Goal: Task Accomplishment & Management: Use online tool/utility

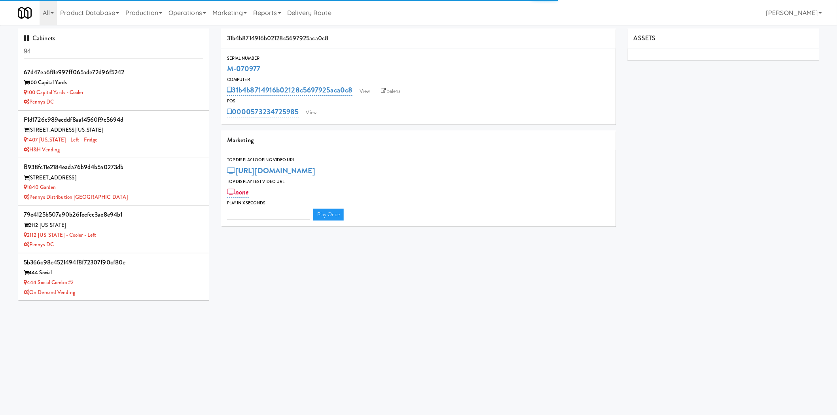
type input "3"
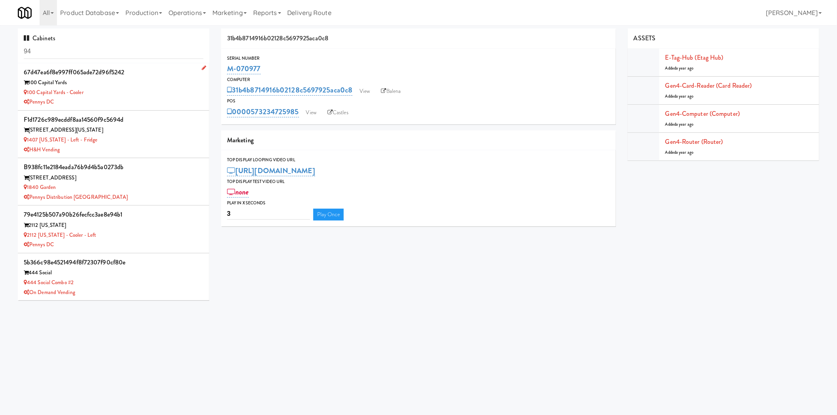
type input "9"
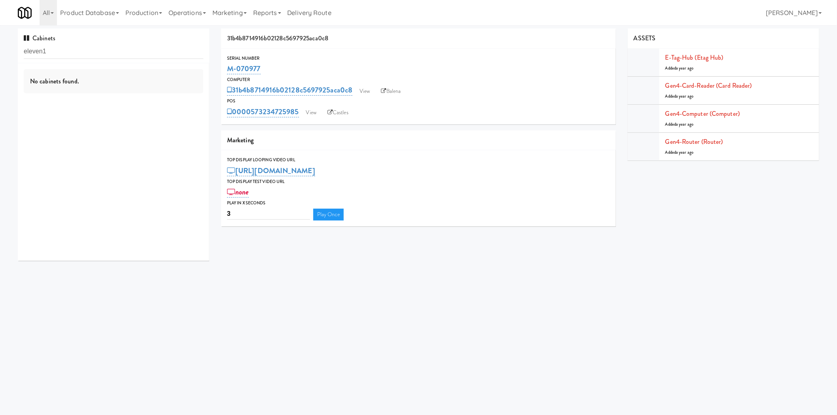
type input "eleven"
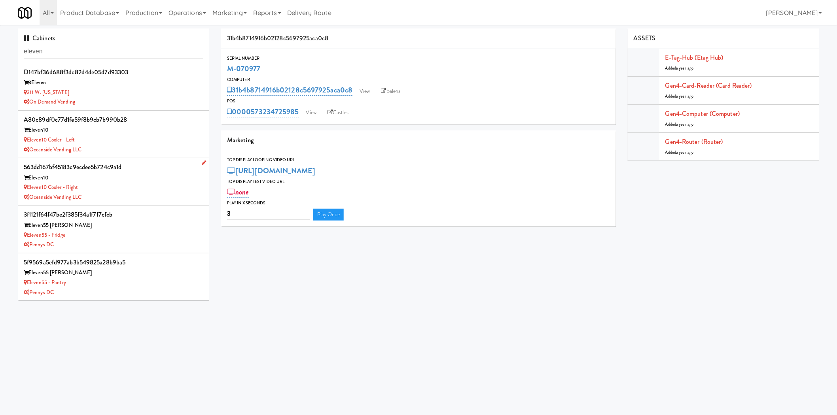
scroll to position [47, 0]
click at [136, 190] on div "Eleven55 - Fridge" at bounding box center [113, 189] width 179 height 10
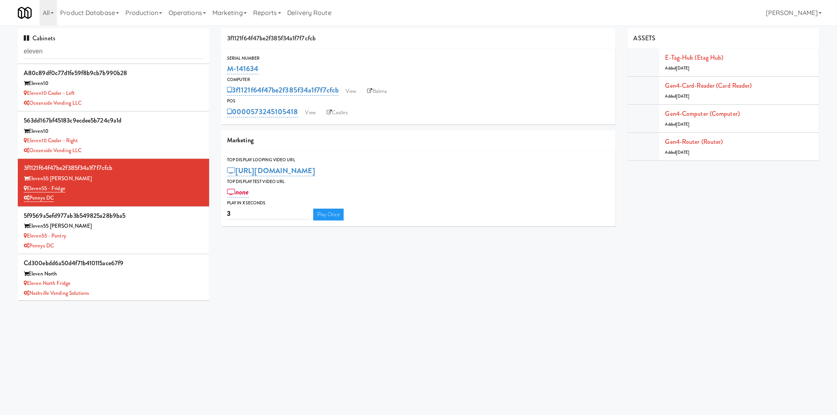
click at [299, 106] on div "POS 0000573245105418 View Castles" at bounding box center [418, 107] width 395 height 21
copy div "0000573245105418"
click at [144, 231] on div "Eleven55 - Pantry" at bounding box center [113, 236] width 179 height 10
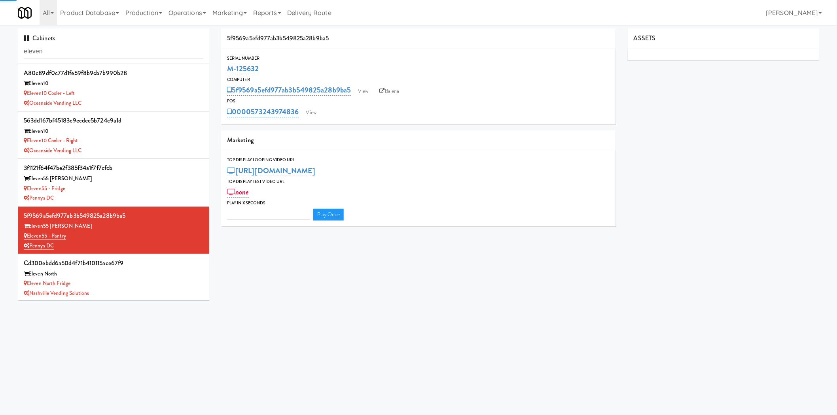
type input "3"
drag, startPoint x: 238, startPoint y: 100, endPoint x: 298, endPoint y: 110, distance: 60.1
click at [298, 110] on div "POS 0000573243974836 View Castles" at bounding box center [418, 107] width 395 height 21
copy div "0000573243974836"
click at [136, 187] on div "Eleven55 - Fridge" at bounding box center [113, 189] width 179 height 10
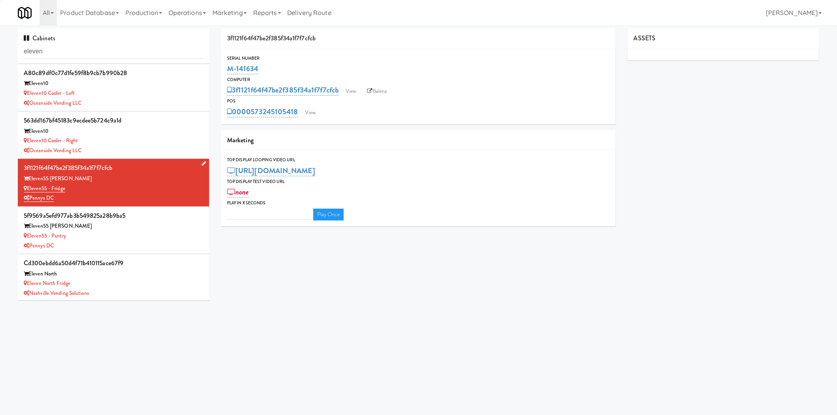
type input "3"
drag, startPoint x: 228, startPoint y: 104, endPoint x: 298, endPoint y: 111, distance: 70.7
click at [298, 111] on div "POS 0000573245105418 View Castles" at bounding box center [418, 107] width 395 height 21
copy div "OS 0000573245105418"
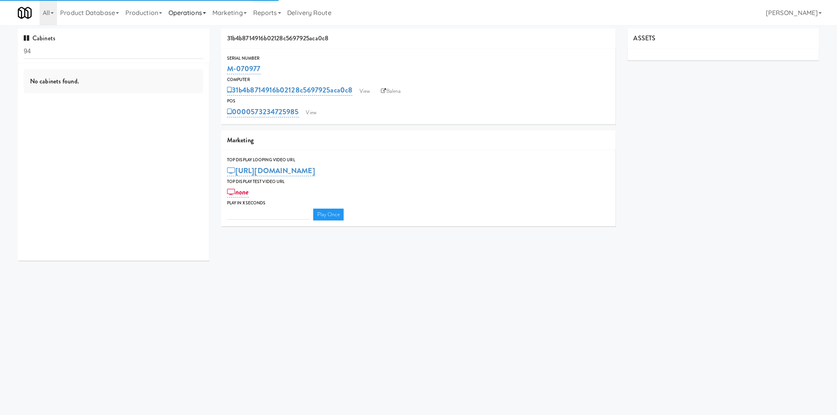
drag, startPoint x: 192, startPoint y: 12, endPoint x: 193, endPoint y: 24, distance: 11.6
click at [192, 12] on link "Operations" at bounding box center [187, 12] width 44 height 25
type input "3"
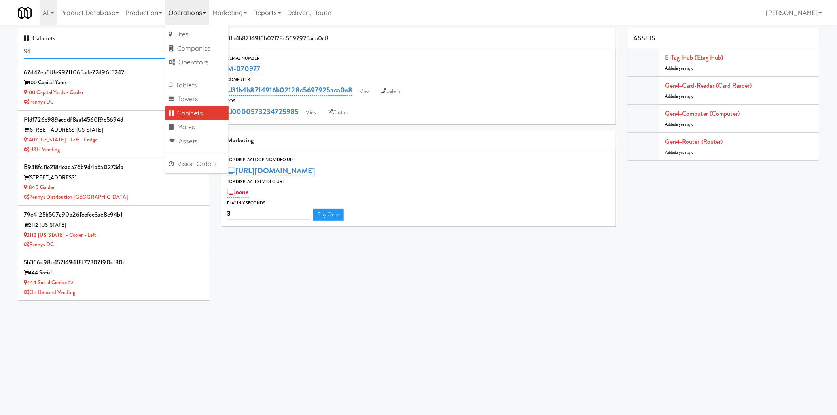
click at [69, 50] on input "94" at bounding box center [113, 51] width 179 height 15
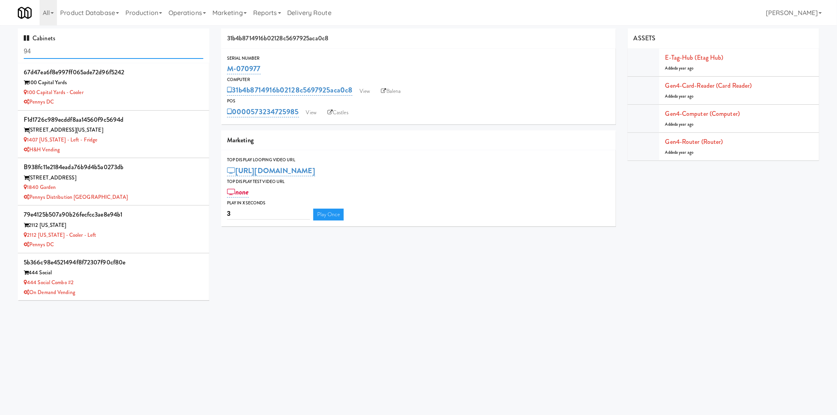
click at [69, 50] on input "94" at bounding box center [113, 51] width 179 height 15
paste input "Eleven55 - Pantry"
type input "Eleven55 - Pantry"
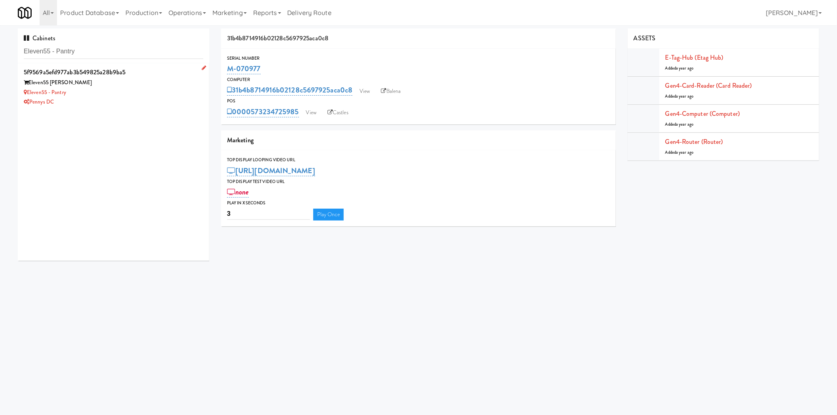
click at [117, 107] on li "5f9569a5efd977ab3b549825a28b9ba5 Eleven55 Ripley Eleven55 - Pantry Pennys DC" at bounding box center [113, 86] width 191 height 47
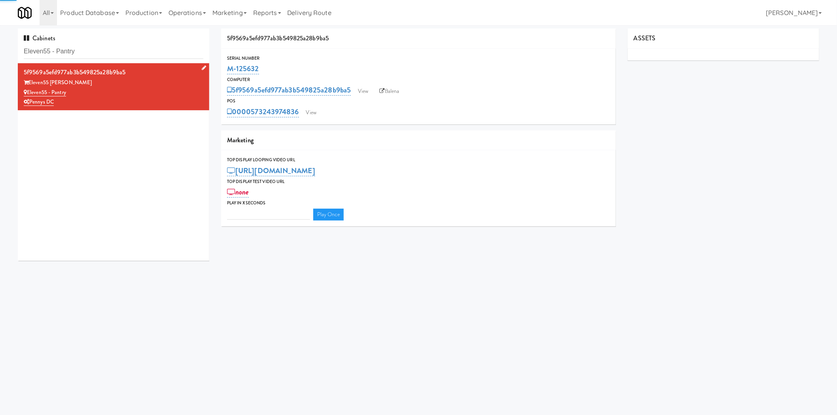
type input "3"
drag, startPoint x: 238, startPoint y: 101, endPoint x: 303, endPoint y: 114, distance: 65.7
click at [303, 114] on div "POS 0000573243974836 View Castles" at bounding box center [418, 107] width 395 height 21
copy div "0000573243974836"
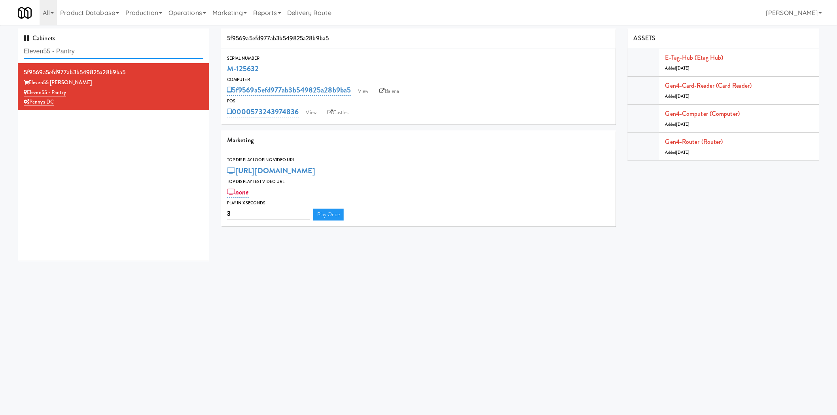
click at [174, 59] on input "Eleven55 - Pantry" at bounding box center [113, 51] width 179 height 15
click at [174, 58] on input "Eleven55 - Pantry" at bounding box center [113, 51] width 179 height 15
paste input "[GEOGRAPHIC_DATA] - Ambient"
type input "[GEOGRAPHIC_DATA] - Ambient"
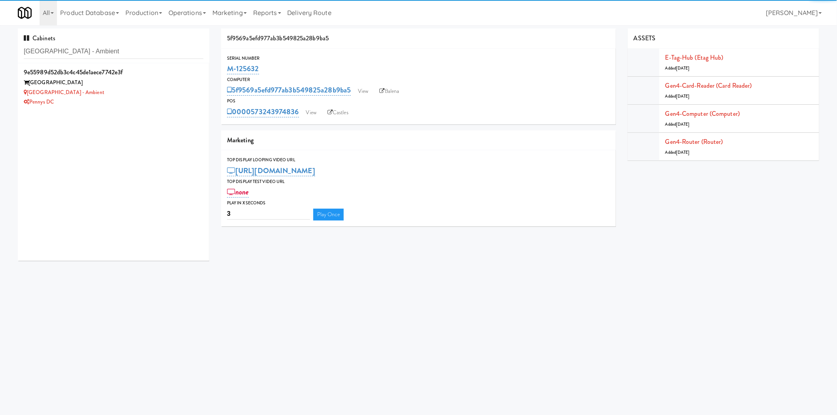
click at [137, 111] on div "9e55989d52db3c4c45de1aece7742e3f [GEOGRAPHIC_DATA] [GEOGRAPHIC_DATA] - Ambient …" at bounding box center [113, 162] width 191 height 198
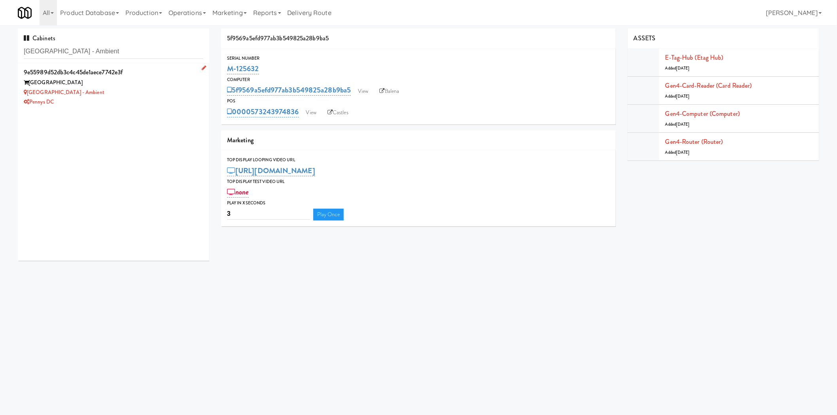
click at [131, 98] on div "Pennys DC" at bounding box center [113, 102] width 179 height 10
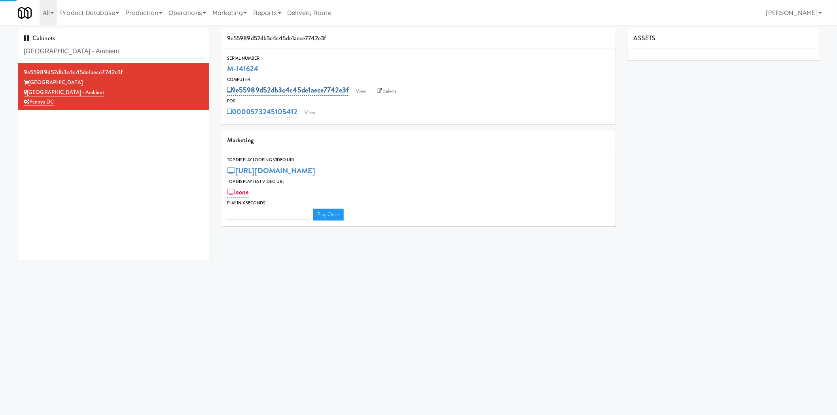
type input "3"
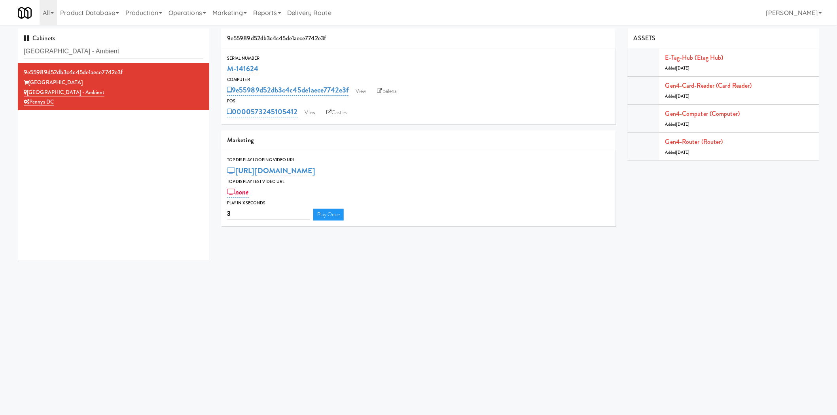
drag, startPoint x: 248, startPoint y: 102, endPoint x: 403, endPoint y: 62, distance: 160.0
click at [297, 108] on div "POS 0000573245105412 View Castles" at bounding box center [418, 107] width 395 height 21
copy div "0000573245105412"
click at [134, 45] on input "[GEOGRAPHIC_DATA] - Ambient" at bounding box center [113, 51] width 179 height 15
click at [133, 50] on input "[GEOGRAPHIC_DATA] - Ambient" at bounding box center [113, 51] width 179 height 15
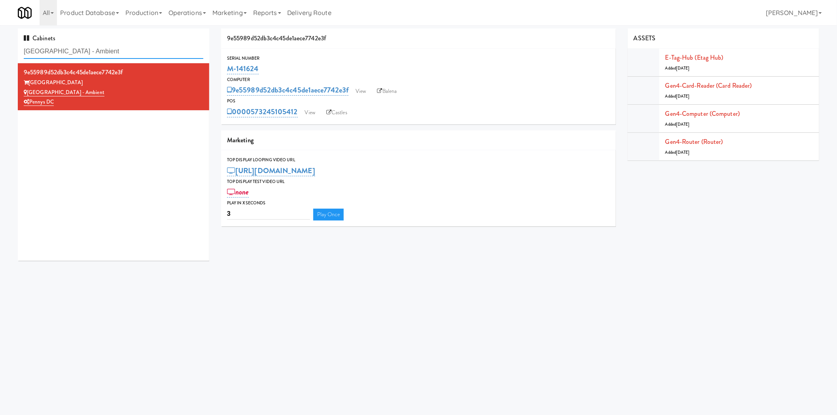
click at [133, 50] on input "[GEOGRAPHIC_DATA] - Ambient" at bounding box center [113, 51] width 179 height 15
paste input "70 Capitol Yards - Cooler"
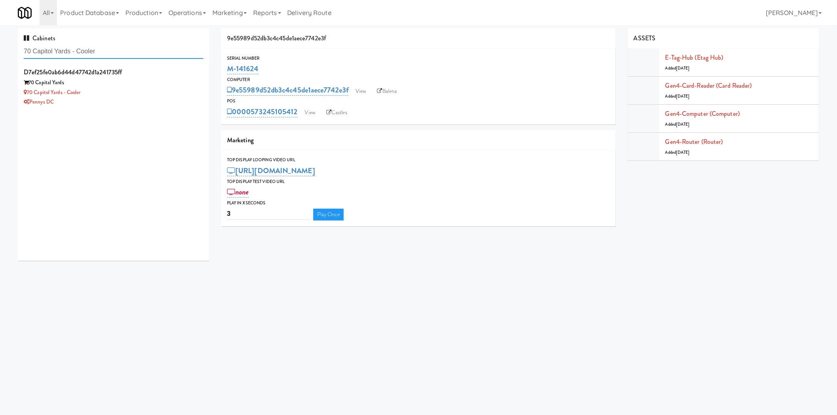
type input "70 Capitol Yards - Cooler"
click at [135, 92] on div "70 Capitol Yards - Cooler" at bounding box center [113, 93] width 179 height 10
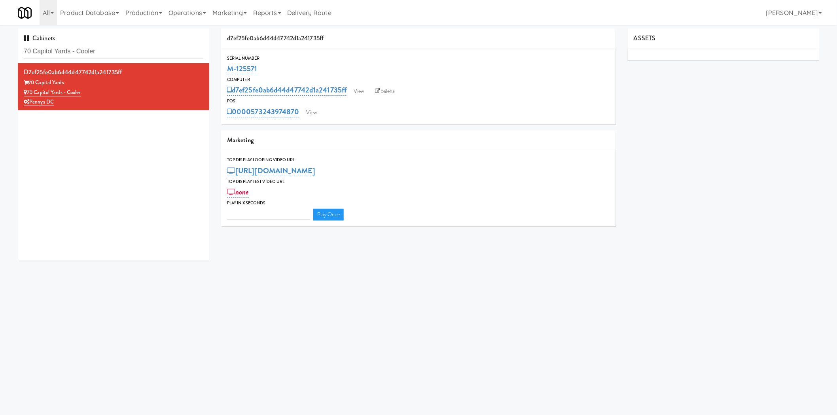
type input "3"
drag, startPoint x: 225, startPoint y: 104, endPoint x: 329, endPoint y: 102, distance: 104.0
click at [299, 108] on div "POS 0000573243974870 View Castles" at bounding box center [418, 107] width 395 height 21
copy div "POS 0000573243974870"
click at [306, 100] on div "POS" at bounding box center [418, 101] width 383 height 8
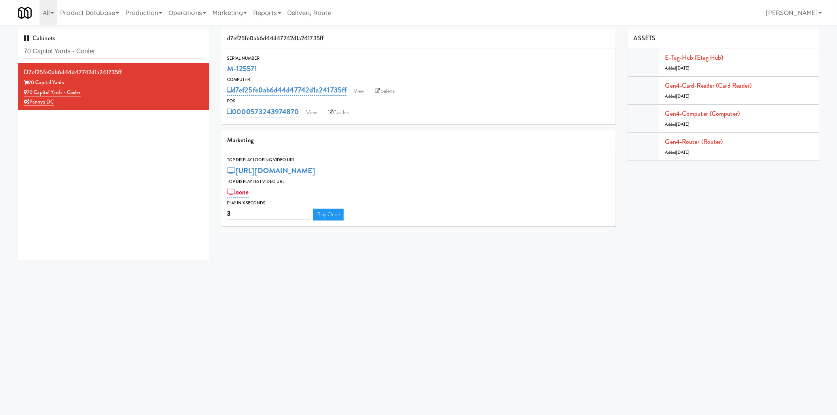
drag, startPoint x: 303, startPoint y: 102, endPoint x: 299, endPoint y: 104, distance: 4.3
click at [300, 109] on div "POS 0000573243974870 View Castles" at bounding box center [418, 107] width 395 height 21
copy div "0000573243974870"
click at [125, 55] on input "70 Capitol Yards - Cooler" at bounding box center [113, 51] width 179 height 15
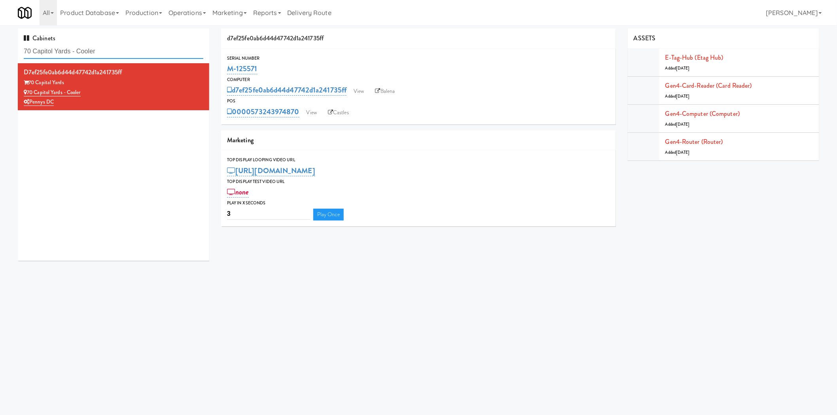
click at [125, 55] on input "70 Capitol Yards - Cooler" at bounding box center [113, 51] width 179 height 15
paste input "Metropolitan - Combo"
type input "Metropolitan - Combo"
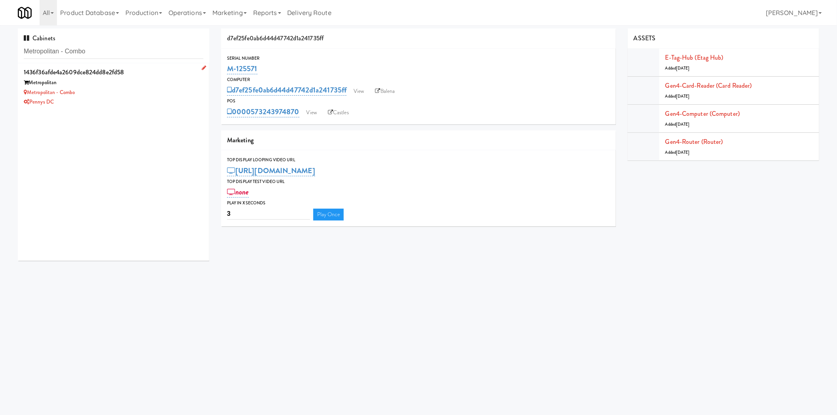
click at [141, 89] on div "Metropolitan - Combo" at bounding box center [113, 93] width 179 height 10
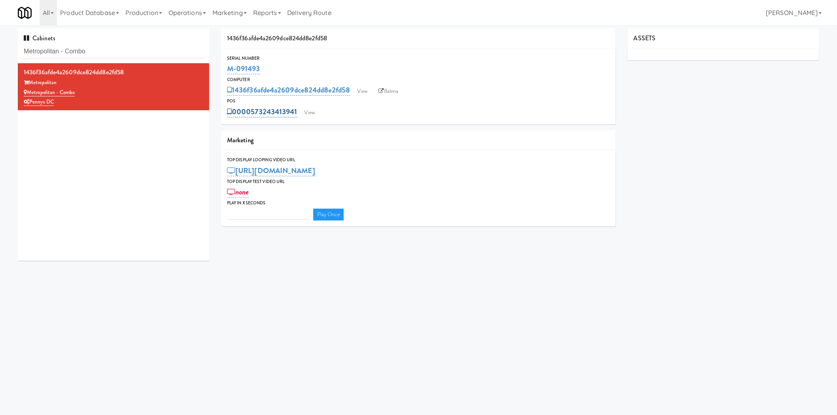
type input "3"
drag, startPoint x: 247, startPoint y: 102, endPoint x: 395, endPoint y: 56, distance: 154.7
click at [299, 111] on div "POS 0000573243413941 View Castles" at bounding box center [418, 107] width 395 height 21
copy div "0000573243413941"
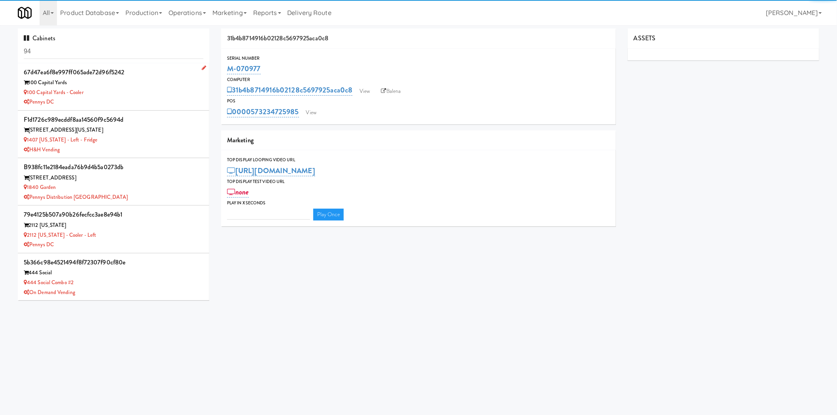
type input "3"
click at [170, 50] on input "94" at bounding box center [113, 51] width 179 height 15
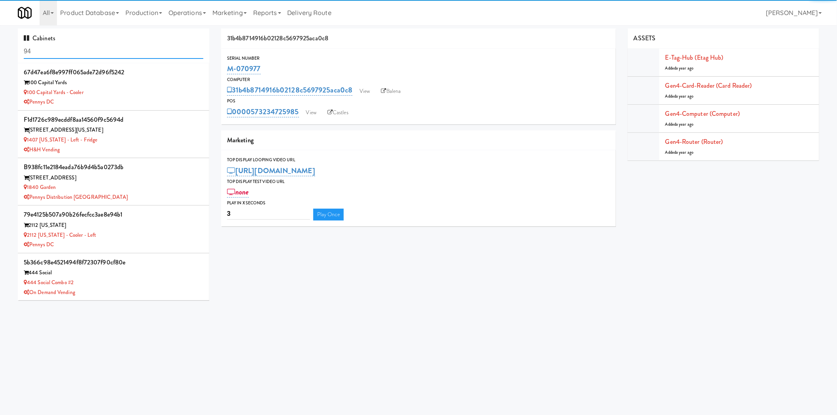
click at [170, 51] on input "94" at bounding box center [113, 51] width 179 height 15
paste input "Route #5, Route #5:"
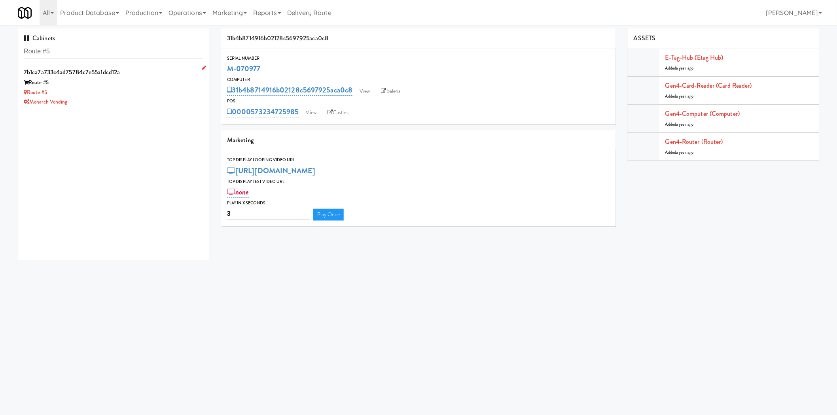
click at [152, 94] on div "Route #5" at bounding box center [113, 93] width 179 height 10
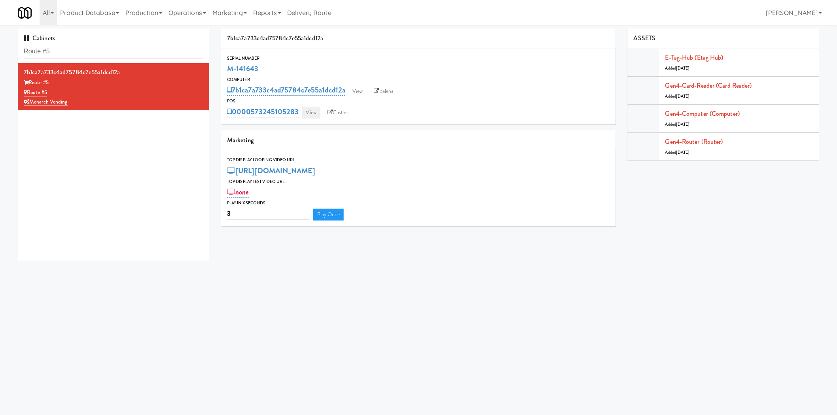
drag, startPoint x: 249, startPoint y: 104, endPoint x: 302, endPoint y: 109, distance: 53.7
click at [302, 109] on div "POS 0000573245105283 View Castles" at bounding box center [418, 107] width 395 height 21
copy div "0000573245105283"
click at [294, 69] on div "M-141643" at bounding box center [418, 68] width 383 height 13
drag, startPoint x: 273, startPoint y: 65, endPoint x: 251, endPoint y: 60, distance: 22.3
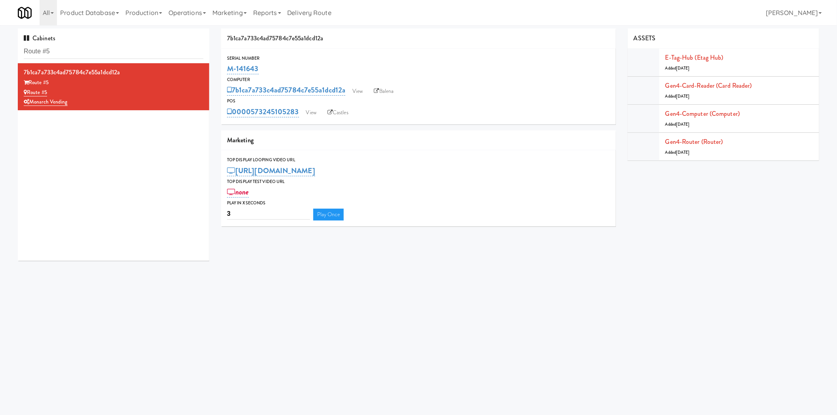
click at [224, 66] on div "Serial Number M-141643" at bounding box center [418, 65] width 395 height 21
copy link "M-141643"
click at [111, 50] on input "Route #5" at bounding box center [113, 51] width 179 height 15
click at [111, 51] on input "Route #5" at bounding box center [113, 51] width 179 height 15
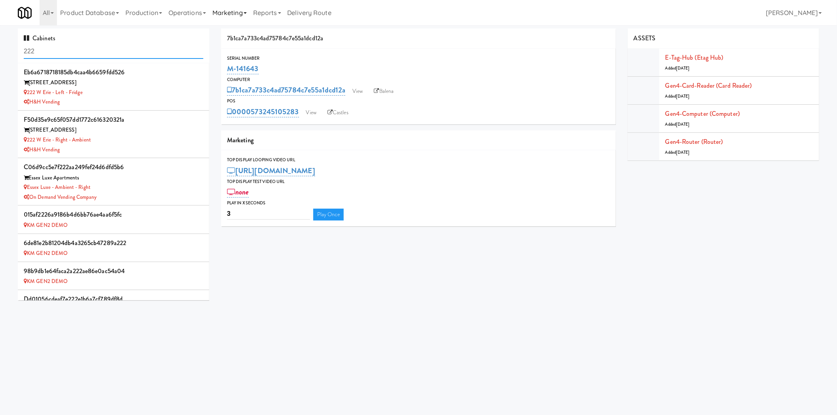
type input "222"
click at [127, 99] on div "H&H Vending" at bounding box center [113, 102] width 179 height 10
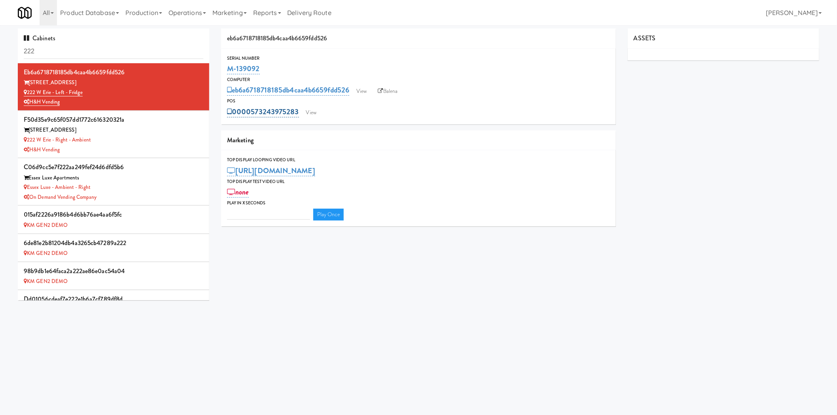
type input "3"
click at [305, 111] on link "View" at bounding box center [311, 113] width 18 height 12
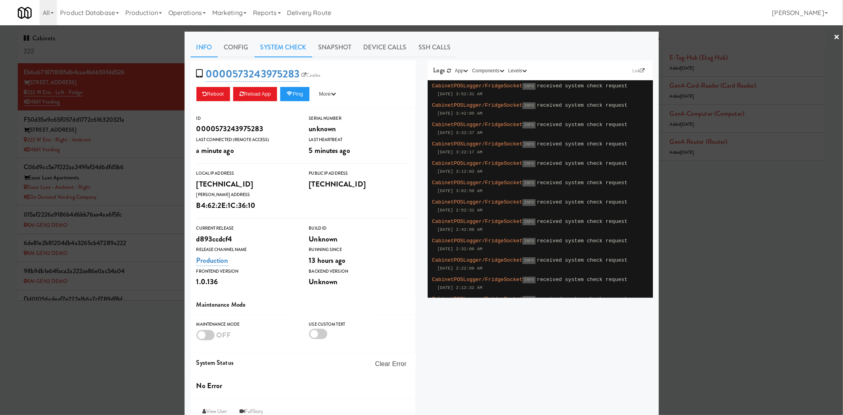
click at [282, 52] on link "System Check" at bounding box center [284, 48] width 58 height 20
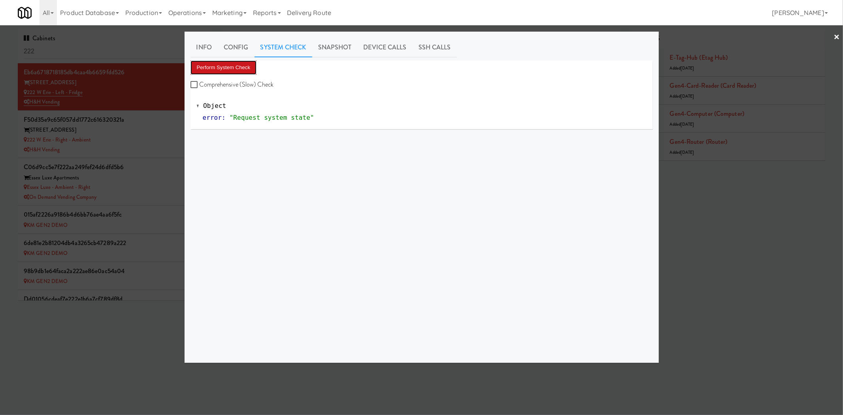
click at [240, 70] on button "Perform System Check" at bounding box center [224, 67] width 66 height 14
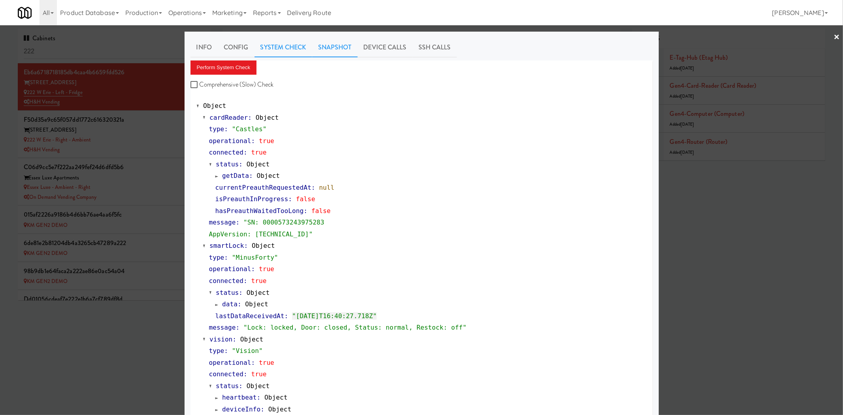
click at [332, 48] on link "Snapshot" at bounding box center [334, 48] width 45 height 20
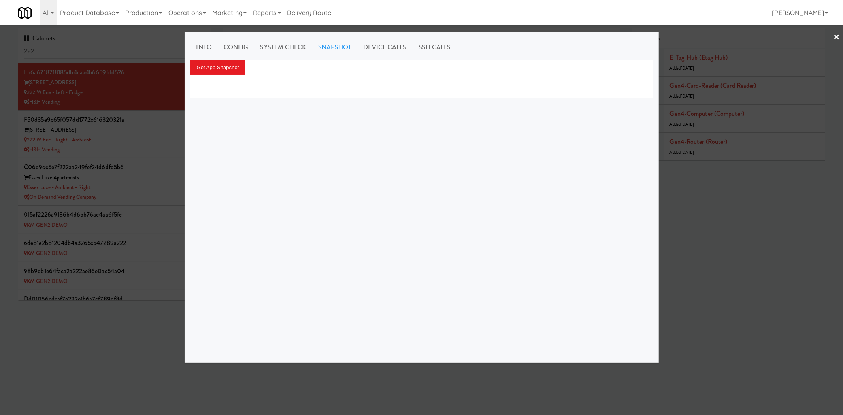
click at [228, 59] on div "Info Config System Check Snapshot Device Calls SSH Calls Get App Snapshot" at bounding box center [422, 197] width 463 height 319
click at [227, 65] on button "Get App Snapshot" at bounding box center [218, 67] width 55 height 14
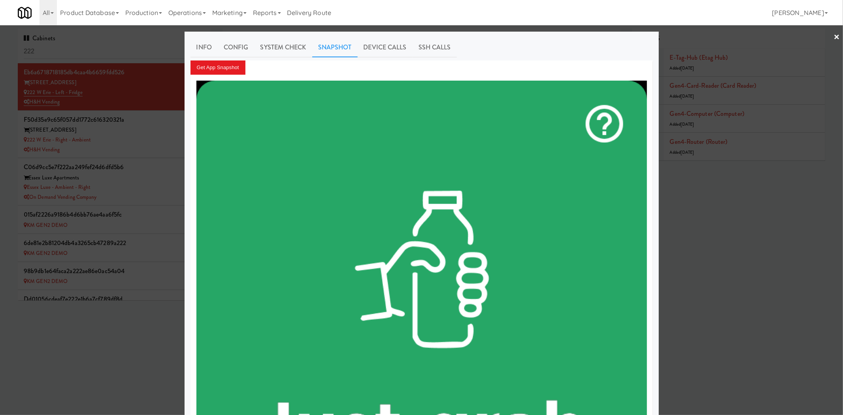
drag, startPoint x: 293, startPoint y: 50, endPoint x: 258, endPoint y: 60, distance: 35.8
click at [293, 50] on link "System Check" at bounding box center [284, 48] width 58 height 20
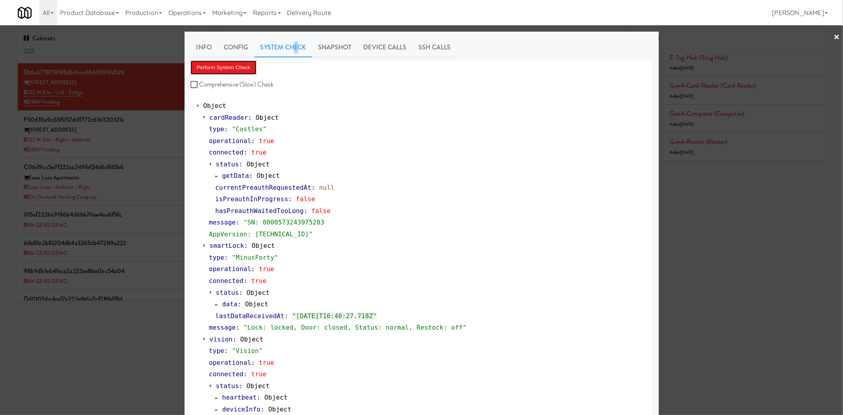
click at [232, 65] on button "Perform System Check" at bounding box center [224, 67] width 66 height 14
click at [120, 134] on div at bounding box center [421, 207] width 843 height 415
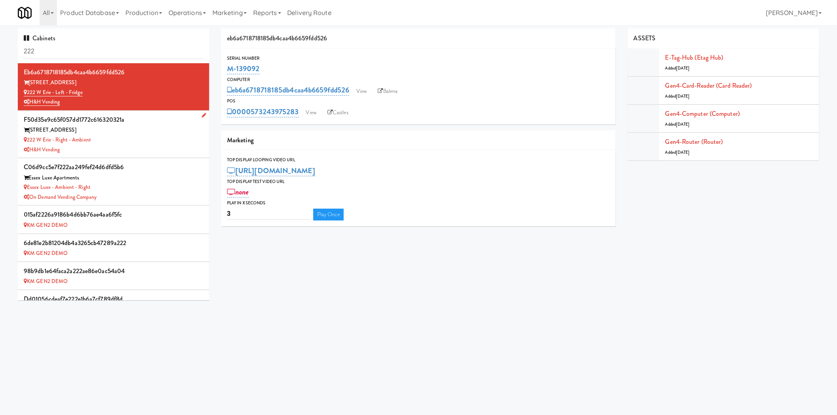
click at [151, 138] on div "222 W Erie - Right - Ambient" at bounding box center [113, 140] width 179 height 10
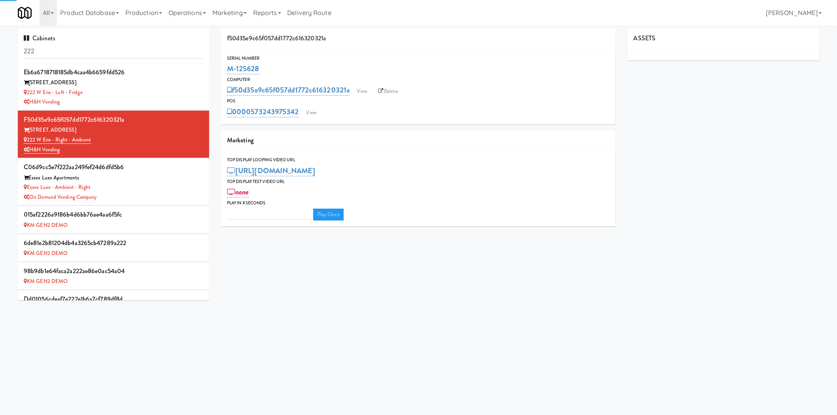
type input "3"
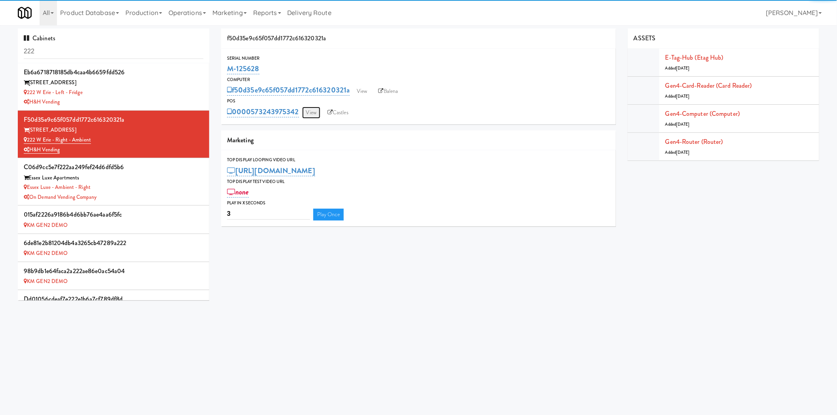
click at [316, 110] on link "View" at bounding box center [311, 113] width 18 height 12
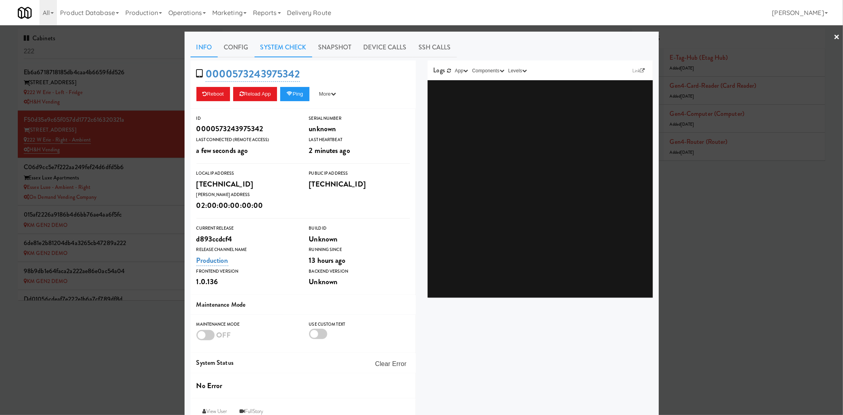
click at [285, 51] on link "System Check" at bounding box center [284, 48] width 58 height 20
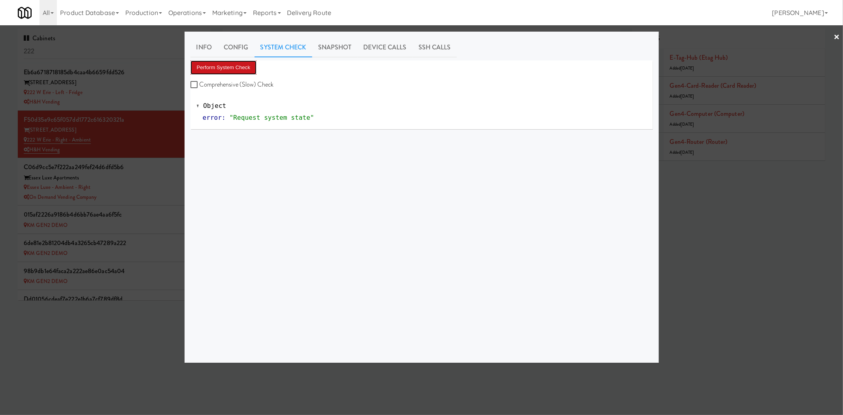
click at [250, 64] on button "Perform System Check" at bounding box center [224, 67] width 66 height 14
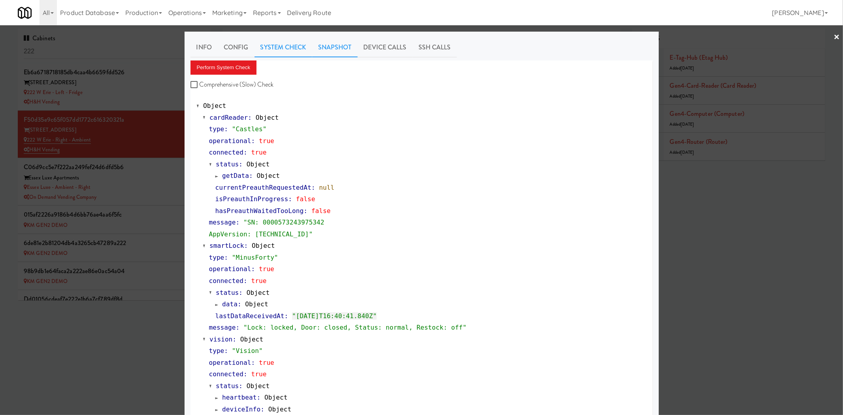
click at [327, 51] on link "Snapshot" at bounding box center [334, 48] width 45 height 20
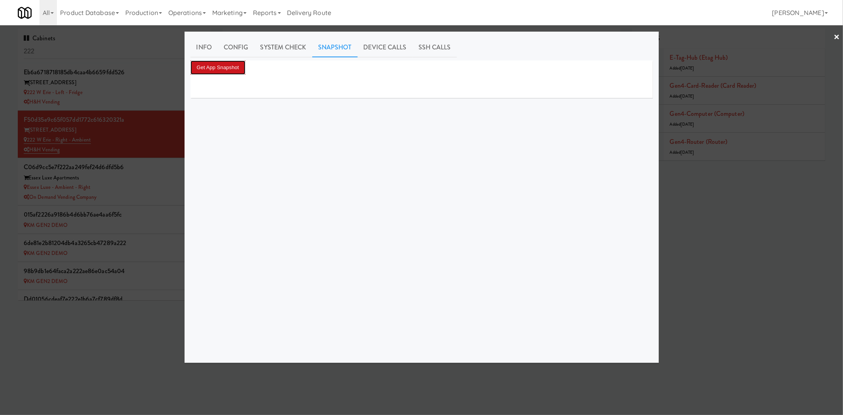
click at [216, 66] on button "Get App Snapshot" at bounding box center [218, 67] width 55 height 14
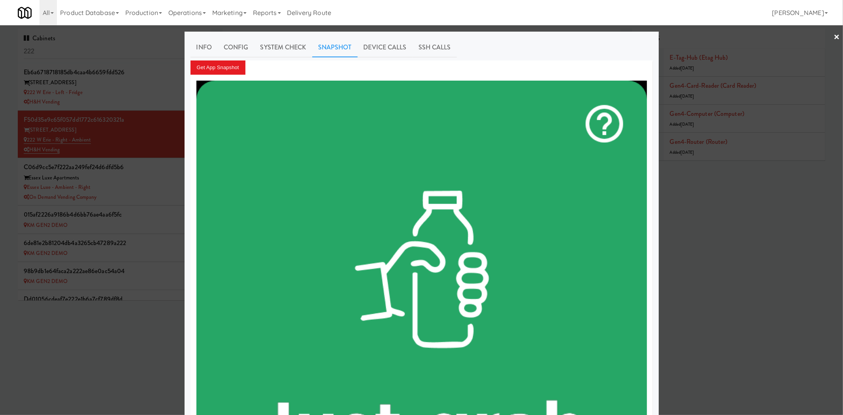
drag, startPoint x: 140, startPoint y: 347, endPoint x: 351, endPoint y: 132, distance: 301.7
click at [141, 346] on div at bounding box center [421, 207] width 843 height 415
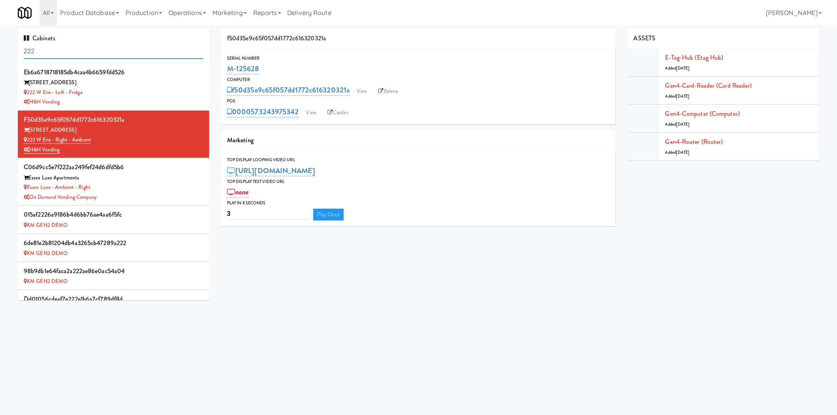
click at [133, 53] on input "222" at bounding box center [113, 51] width 179 height 15
click at [134, 52] on input "222" at bounding box center [113, 51] width 179 height 15
paste input "Ayoba Vending, Centro NoDa"
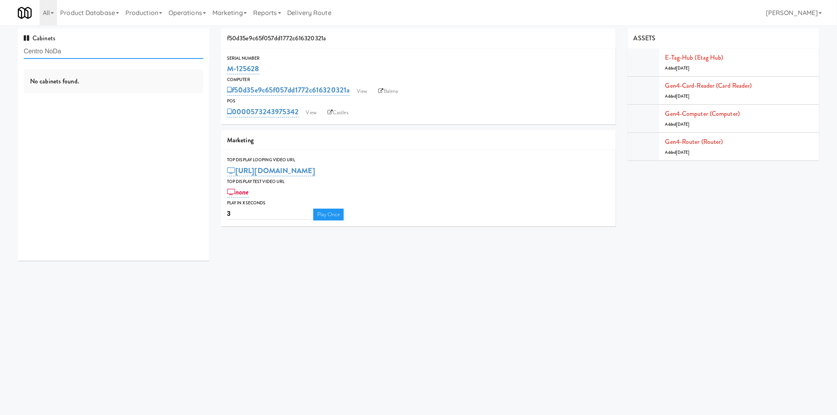
type input "Centro NoDa"
click at [144, 90] on div "Centro NoDa Cooler" at bounding box center [113, 93] width 179 height 10
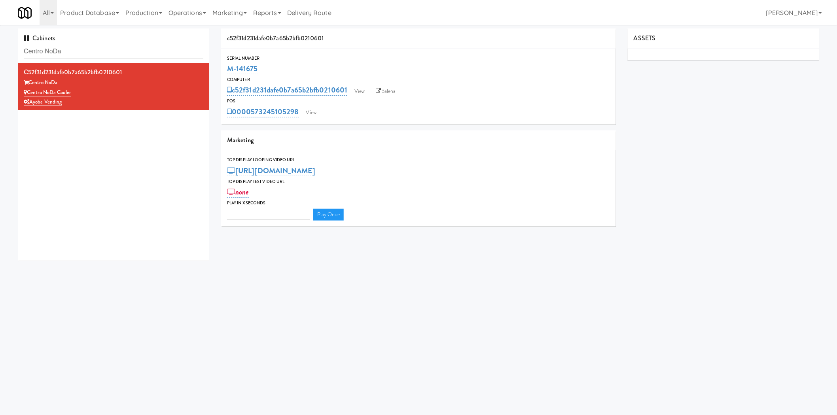
type input "3"
click at [382, 93] on link "Balena" at bounding box center [386, 91] width 28 height 12
click at [314, 113] on link "View" at bounding box center [311, 113] width 18 height 12
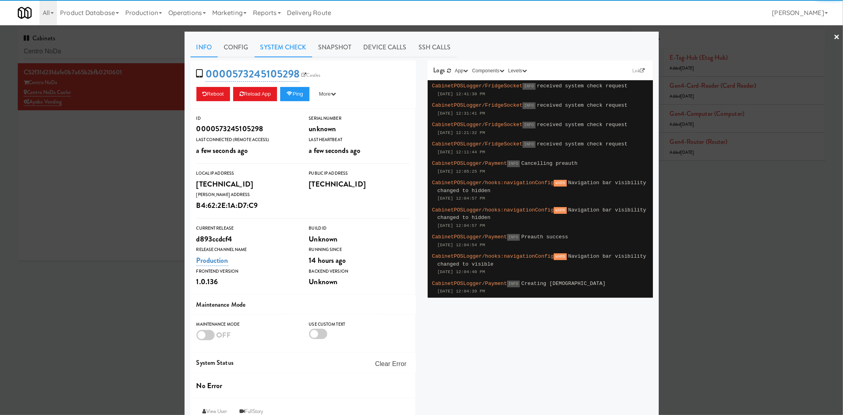
click at [267, 47] on link "System Check" at bounding box center [284, 48] width 58 height 20
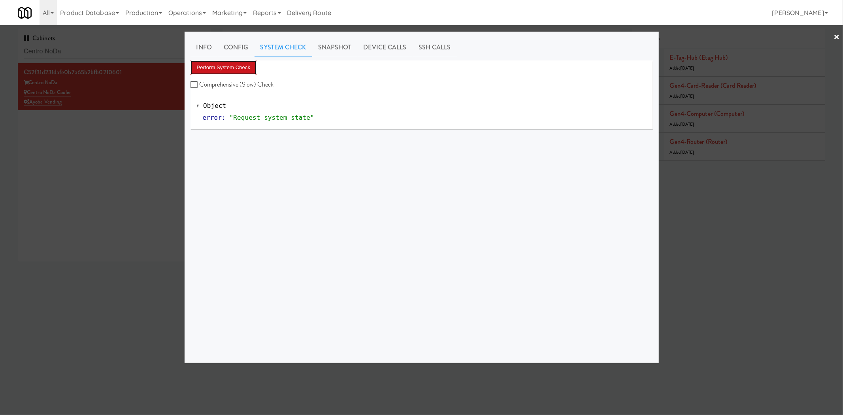
click at [236, 69] on button "Perform System Check" at bounding box center [224, 67] width 66 height 14
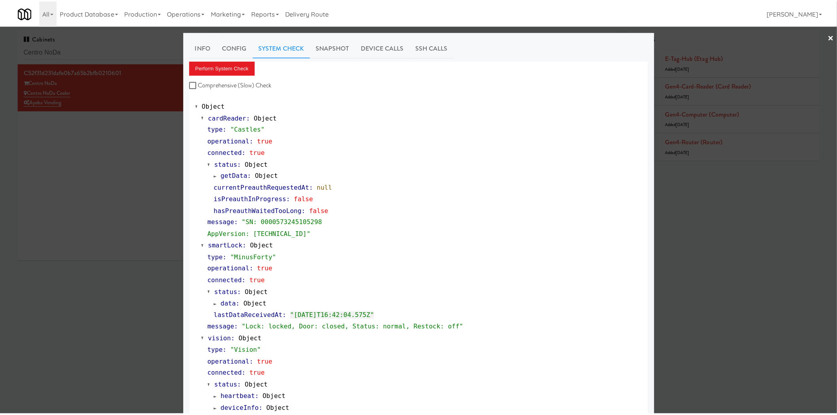
scroll to position [198, 0]
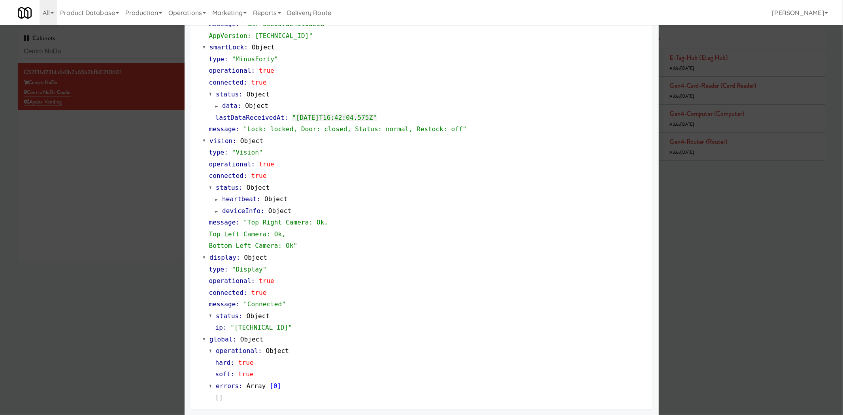
click at [112, 293] on div at bounding box center [421, 207] width 843 height 415
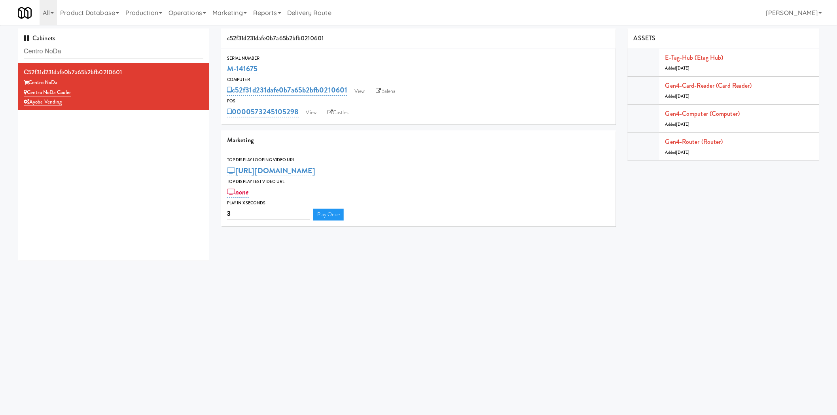
click at [140, 61] on div "Cabinets Centro NoDa" at bounding box center [113, 45] width 191 height 35
click at [146, 50] on input "Centro NoDa" at bounding box center [113, 51] width 179 height 15
paste input "ool - MW -"
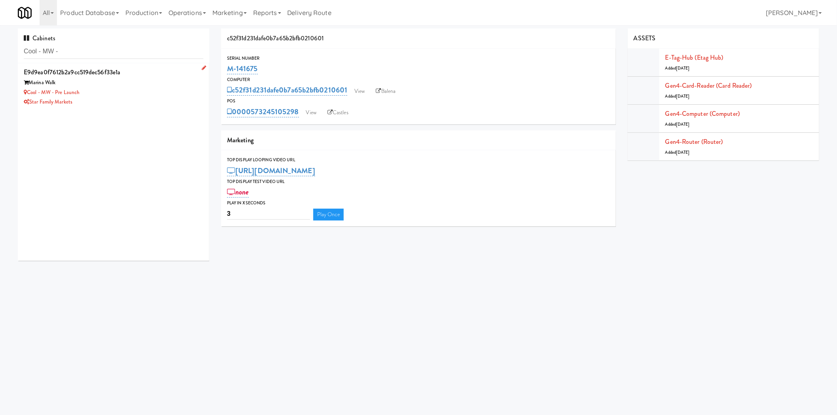
click at [153, 93] on div "Cool - MW - Pre Launch" at bounding box center [113, 93] width 179 height 10
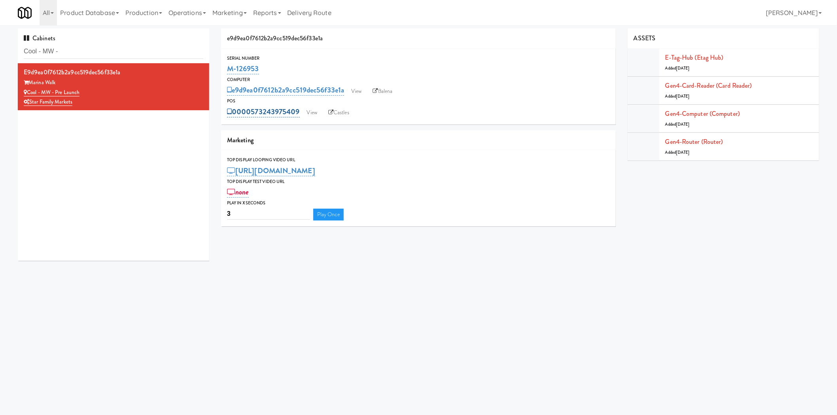
drag, startPoint x: 245, startPoint y: 101, endPoint x: 299, endPoint y: 109, distance: 54.7
click at [299, 109] on div "POS 0000573243975409 View Castles" at bounding box center [418, 107] width 395 height 21
copy div "0000573243975409"
click at [308, 110] on link "View" at bounding box center [312, 113] width 18 height 12
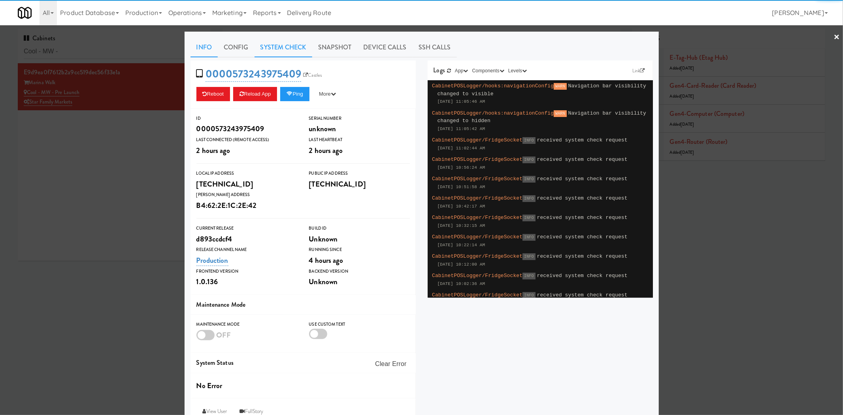
click at [297, 47] on link "System Check" at bounding box center [284, 48] width 58 height 20
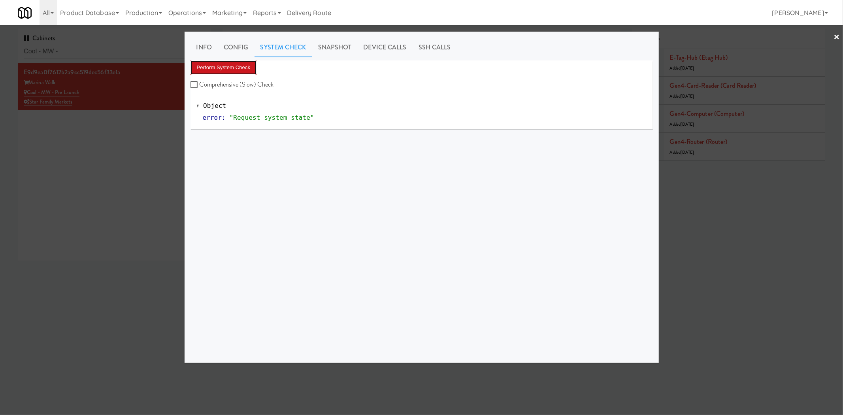
click at [232, 65] on button "Perform System Check" at bounding box center [224, 67] width 66 height 14
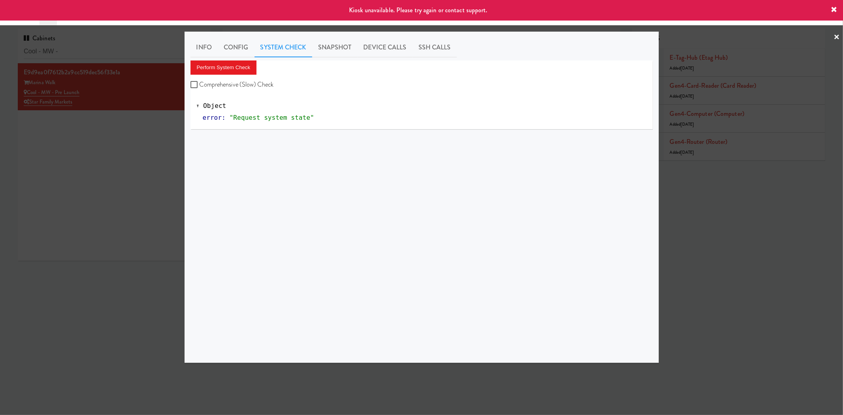
drag, startPoint x: 116, startPoint y: 223, endPoint x: 353, endPoint y: 99, distance: 267.7
click at [130, 212] on div at bounding box center [421, 207] width 843 height 415
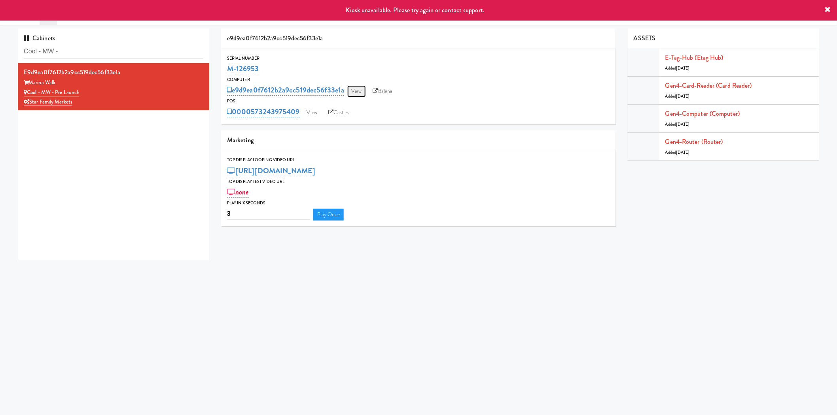
click at [360, 92] on link "View" at bounding box center [356, 91] width 18 height 12
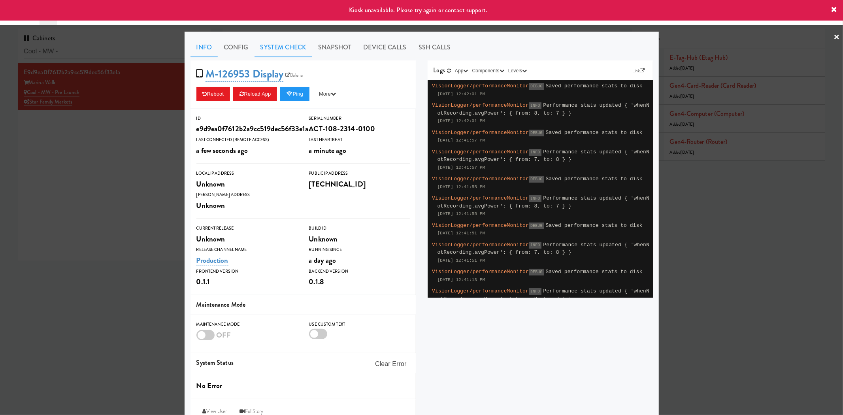
drag, startPoint x: 287, startPoint y: 46, endPoint x: 283, endPoint y: 55, distance: 9.9
click at [287, 46] on link "System Check" at bounding box center [284, 48] width 58 height 20
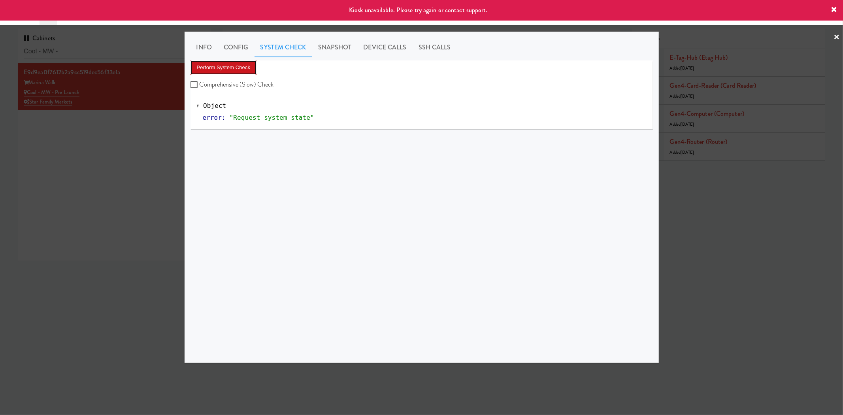
click at [236, 72] on button "Perform System Check" at bounding box center [224, 67] width 66 height 14
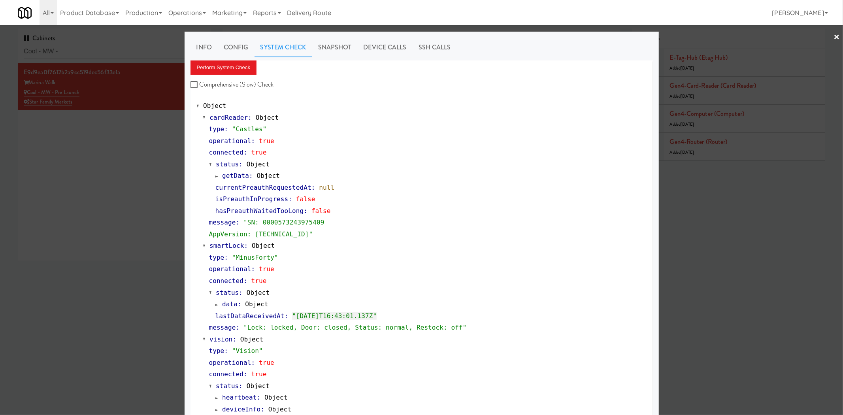
click at [130, 151] on div at bounding box center [421, 207] width 843 height 415
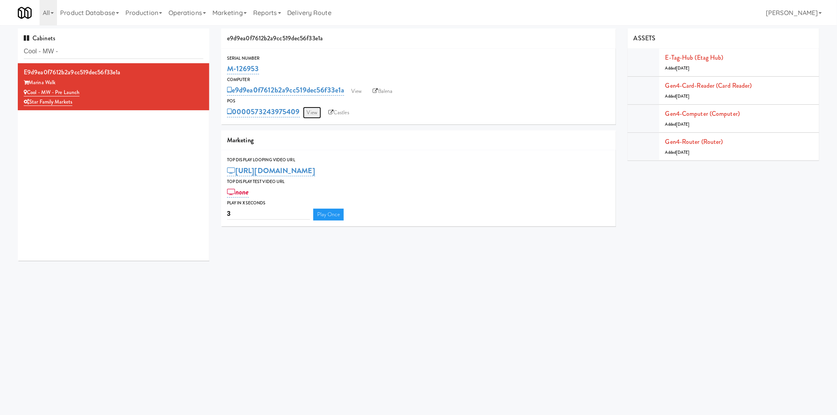
click at [315, 113] on link "View" at bounding box center [312, 113] width 18 height 12
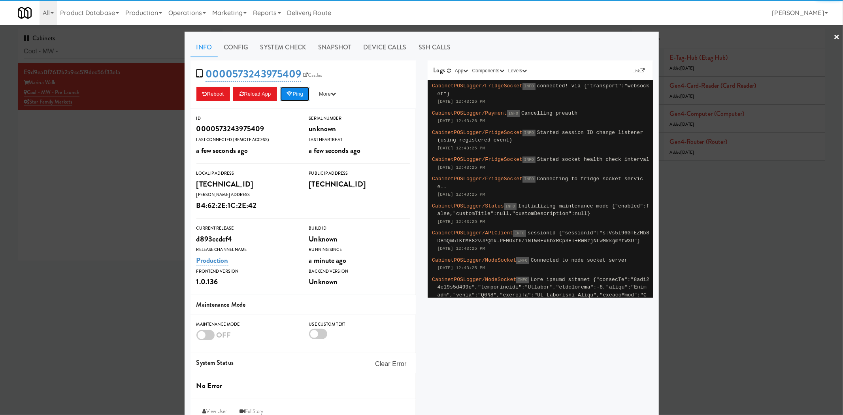
click at [295, 97] on button "Ping" at bounding box center [294, 94] width 29 height 14
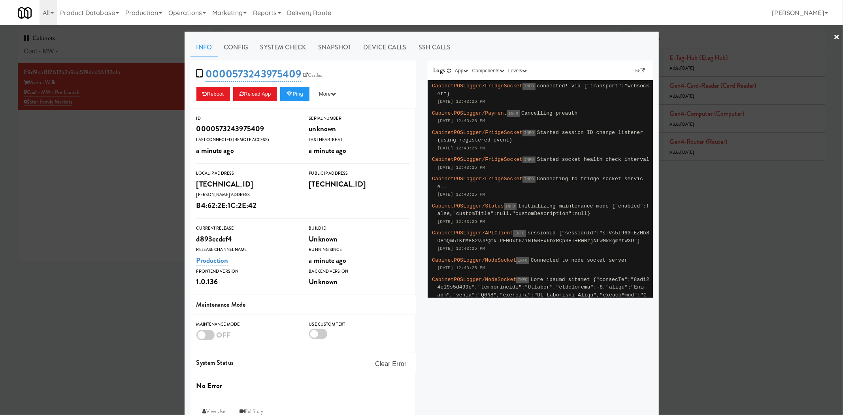
click at [130, 49] on div at bounding box center [421, 207] width 843 height 415
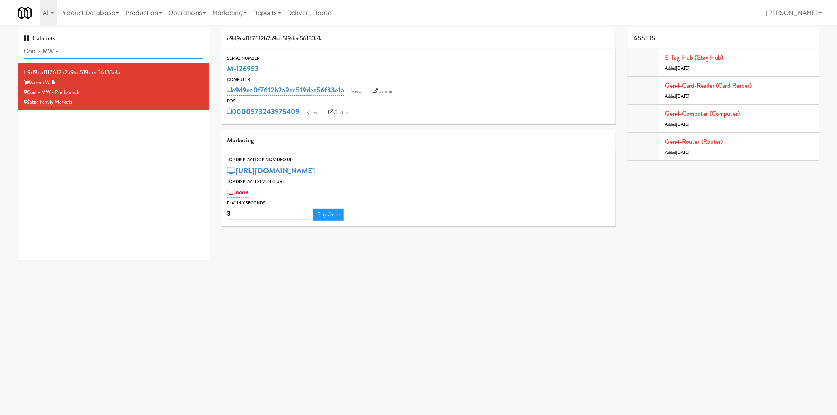
click at [130, 49] on input "Cool - MW -" at bounding box center [113, 51] width 179 height 15
paste input "Heights Gym Drinks:"
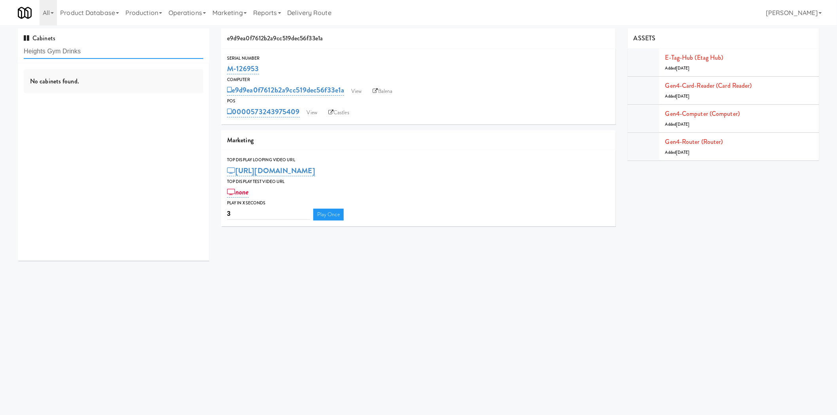
type input "Heights Gym Drinks"
click at [134, 86] on div "Heights - [GEOGRAPHIC_DATA]" at bounding box center [113, 83] width 179 height 10
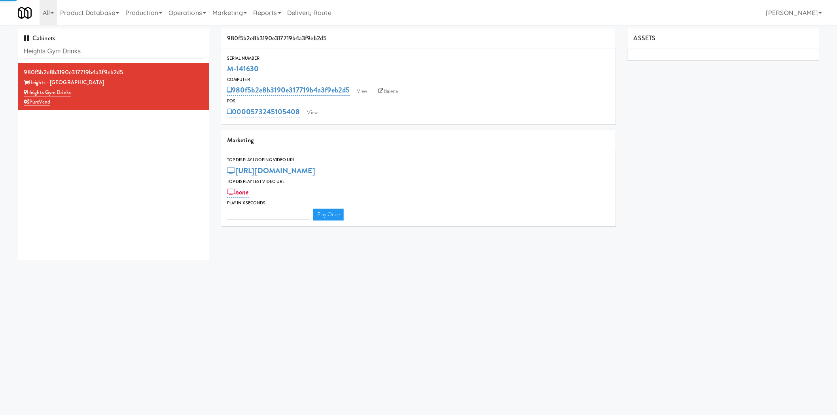
type input "3"
click at [316, 114] on link "View" at bounding box center [312, 113] width 18 height 12
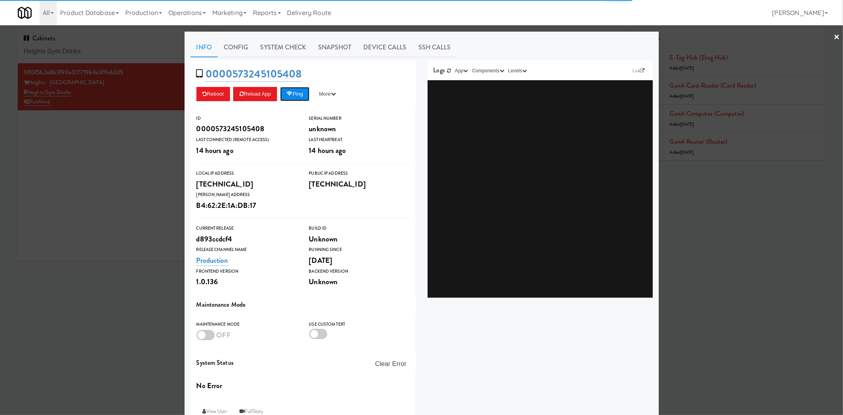
click at [291, 92] on icon at bounding box center [290, 93] width 6 height 5
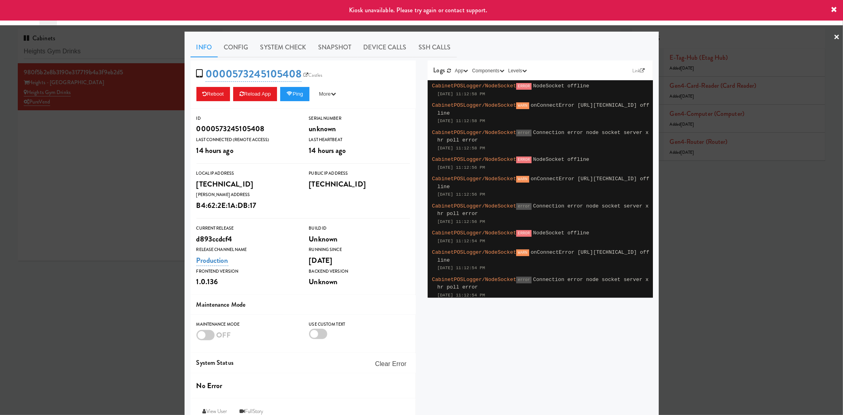
click at [142, 181] on div at bounding box center [421, 207] width 843 height 415
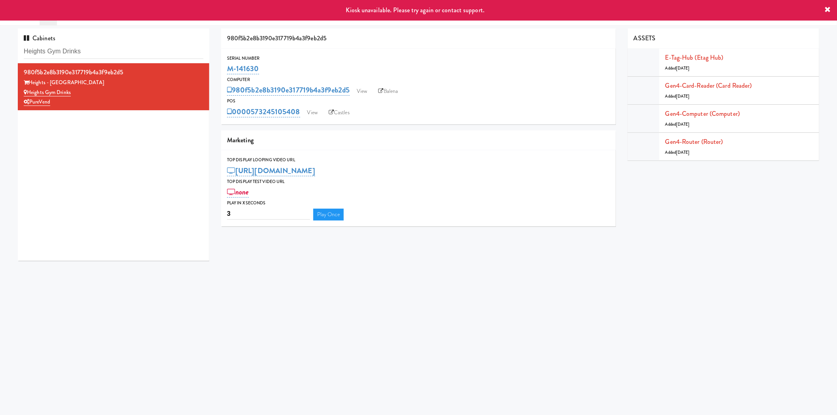
drag, startPoint x: 255, startPoint y: 99, endPoint x: 300, endPoint y: 111, distance: 46.1
click at [300, 111] on div "POS 0000573245105408 View Castles" at bounding box center [418, 107] width 395 height 21
copy div "0000573245105408"
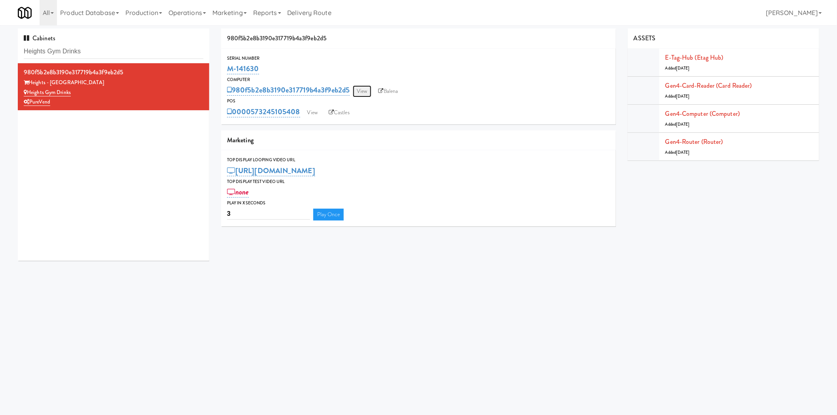
click at [360, 92] on link "View" at bounding box center [362, 91] width 18 height 12
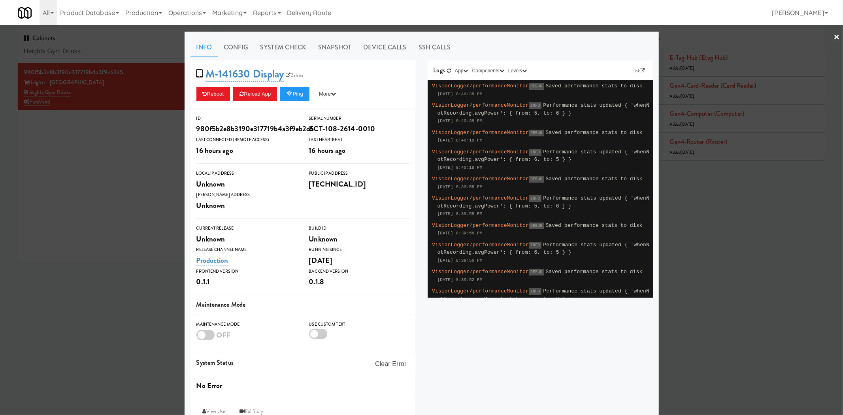
drag, startPoint x: 269, startPoint y: 48, endPoint x: 264, endPoint y: 59, distance: 12.2
click at [269, 48] on link "System Check" at bounding box center [284, 48] width 58 height 20
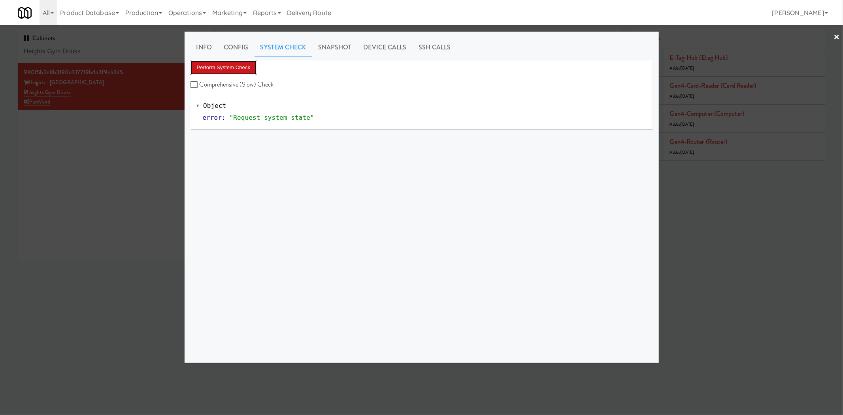
click at [246, 70] on button "Perform System Check" at bounding box center [224, 67] width 66 height 14
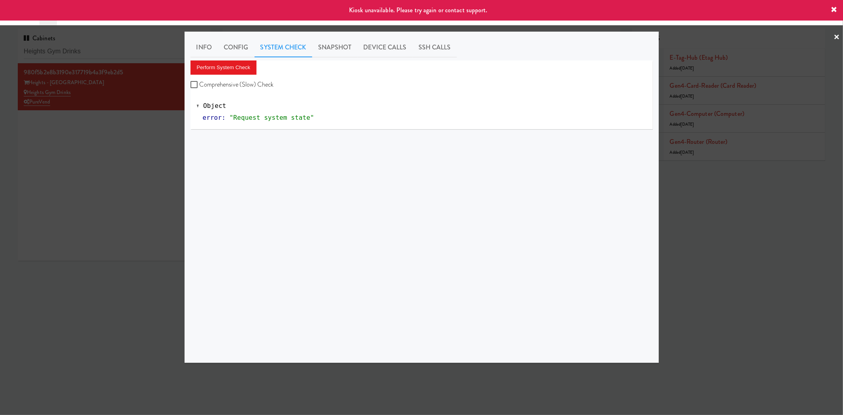
click at [129, 187] on div at bounding box center [421, 207] width 843 height 415
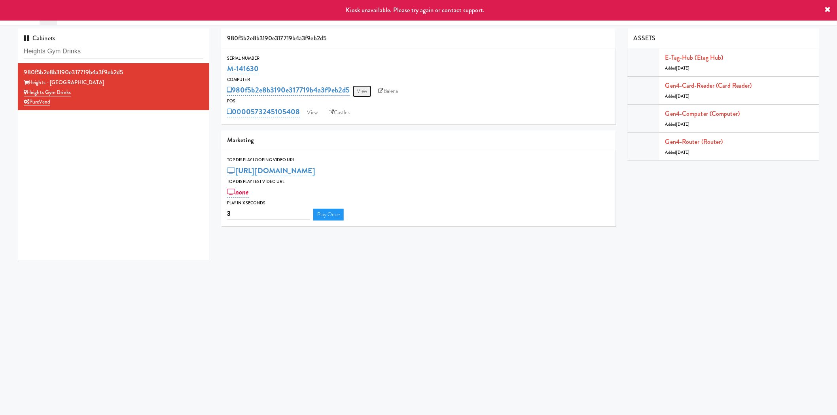
click at [365, 89] on link "View" at bounding box center [362, 91] width 18 height 12
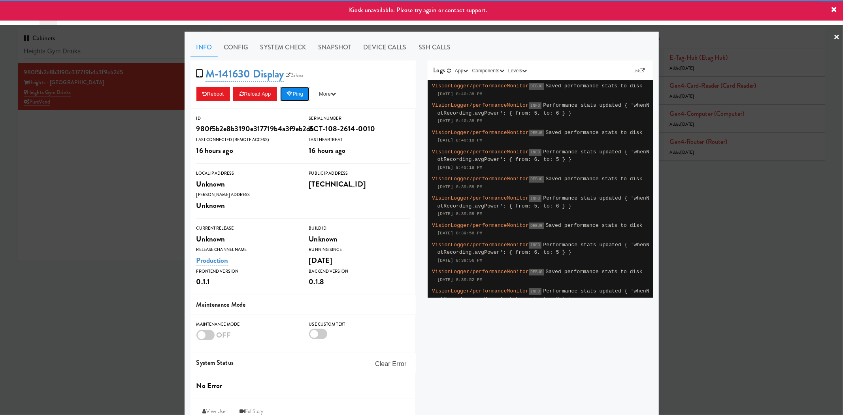
click at [305, 97] on button "Ping" at bounding box center [294, 94] width 29 height 14
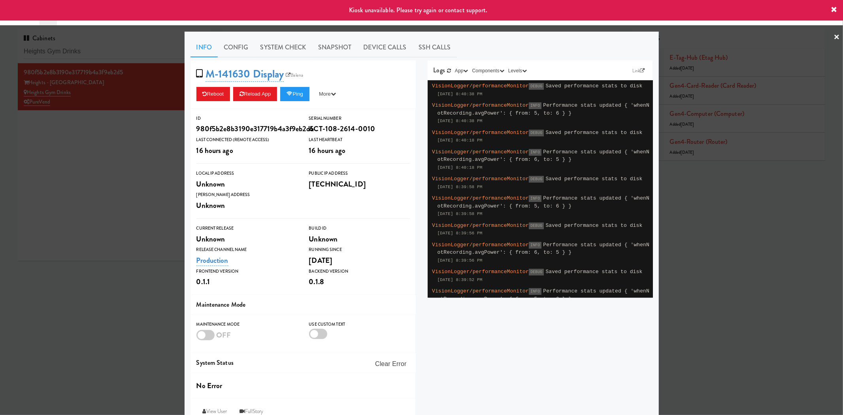
drag, startPoint x: 105, startPoint y: 162, endPoint x: 323, endPoint y: 123, distance: 221.4
click at [105, 162] on div at bounding box center [421, 207] width 843 height 415
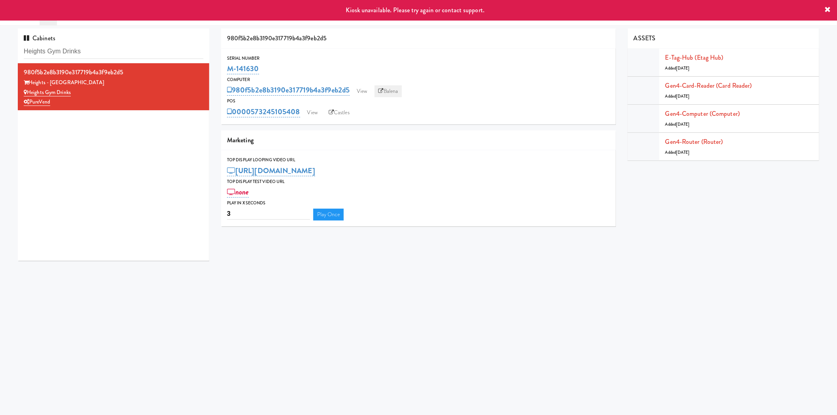
click at [397, 86] on link "Balena" at bounding box center [388, 91] width 28 height 12
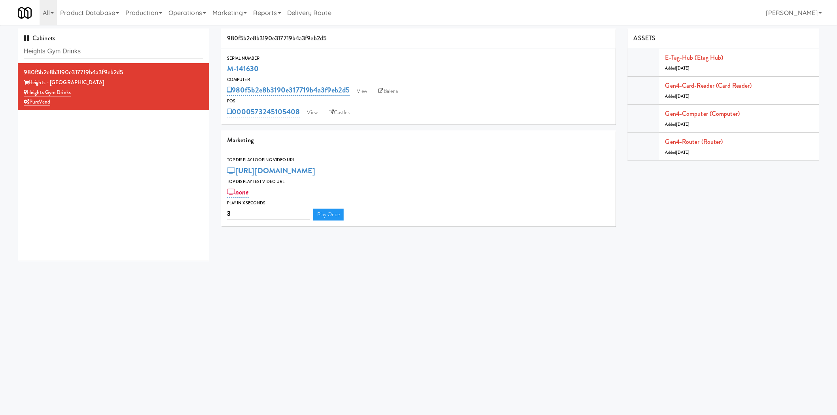
click at [376, 343] on body "Okay Okay Select date: previous 2025-Aug next Su Mo Tu We Th Fr Sa 27 28 29 30 …" at bounding box center [418, 232] width 837 height 415
click at [265, 313] on body "Okay Okay Select date: previous 2025-Aug next Su Mo Tu We Th Fr Sa 27 28 29 30 …" at bounding box center [418, 232] width 837 height 415
click at [709, 115] on link "Gen4-computer (Computer)" at bounding box center [702, 113] width 74 height 9
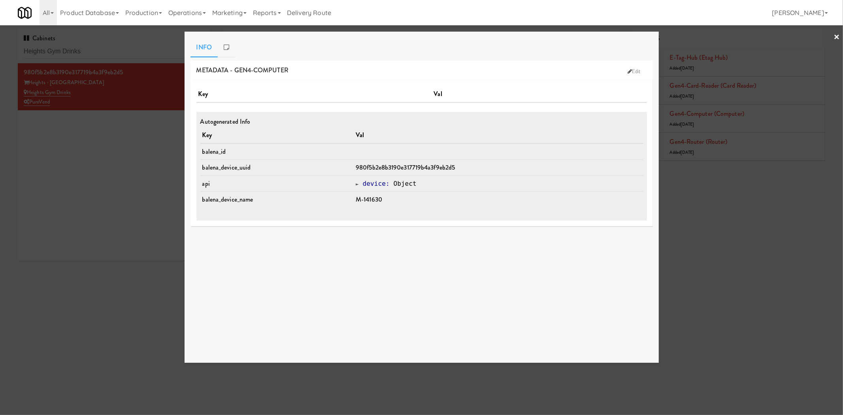
drag, startPoint x: 721, startPoint y: 174, endPoint x: 722, endPoint y: 153, distance: 20.6
click at [721, 170] on div at bounding box center [421, 207] width 843 height 415
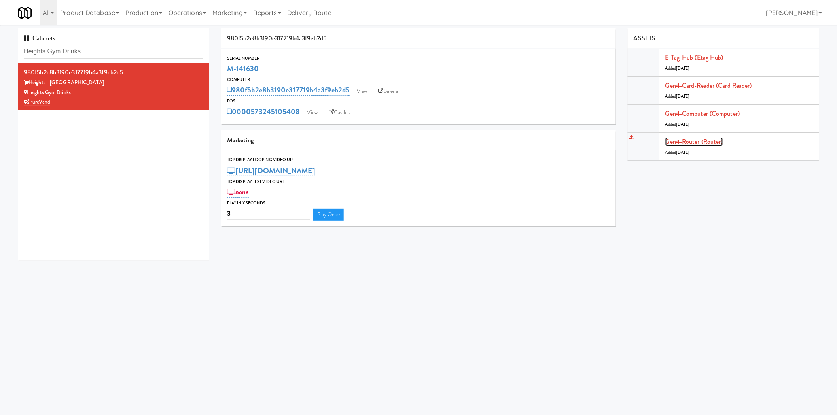
click at [718, 137] on link "Gen4-router (Router)" at bounding box center [694, 141] width 58 height 9
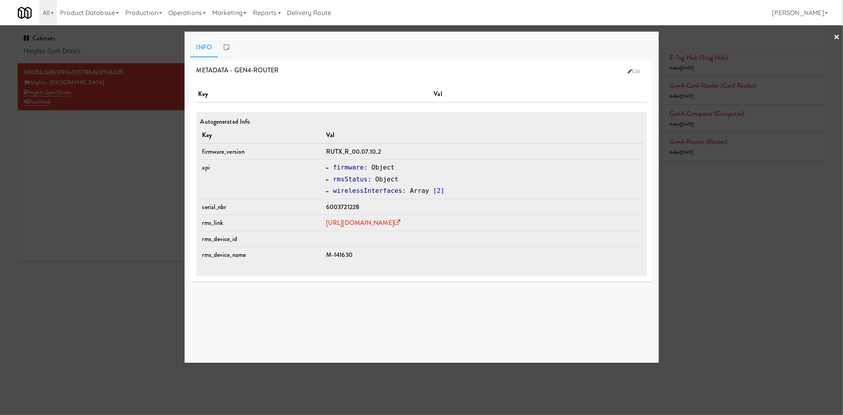
click at [401, 228] on td "[URL][DOMAIN_NAME]" at bounding box center [483, 223] width 319 height 16
click at [401, 225] on link "[URL][DOMAIN_NAME]" at bounding box center [363, 222] width 74 height 9
drag, startPoint x: 110, startPoint y: 166, endPoint x: 134, endPoint y: 126, distance: 46.8
click at [110, 166] on div at bounding box center [421, 207] width 843 height 415
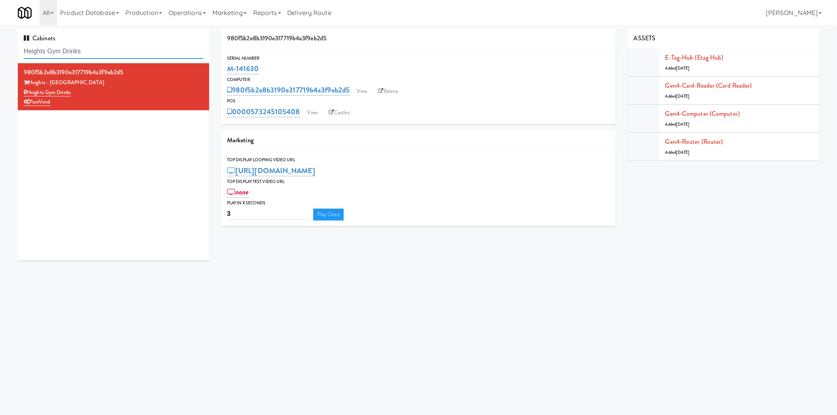
click at [151, 52] on input "Heights Gym Drinks" at bounding box center [113, 51] width 179 height 15
paste input "Porticos of Foxpoint"
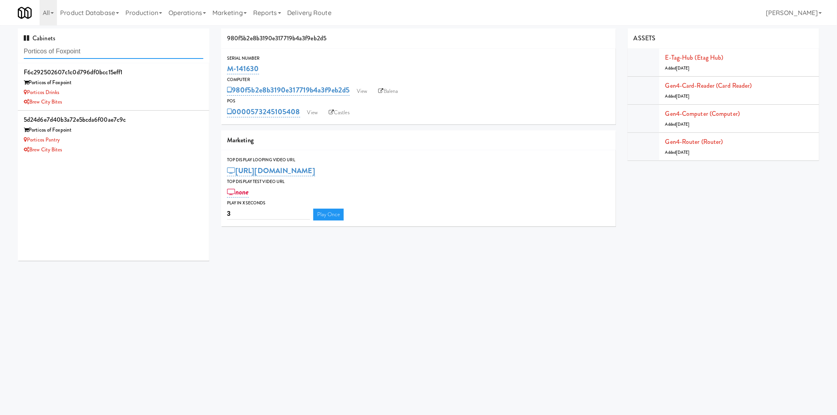
click at [121, 53] on input "Porticos of Foxpoint" at bounding box center [113, 51] width 179 height 15
paste input "Show Details ( 1 triggered alert )#141095 at 12:01 PM Micromart Gen4s [PERSON_N…"
click at [121, 53] on input "Porticos of Foxpoint" at bounding box center [113, 51] width 179 height 15
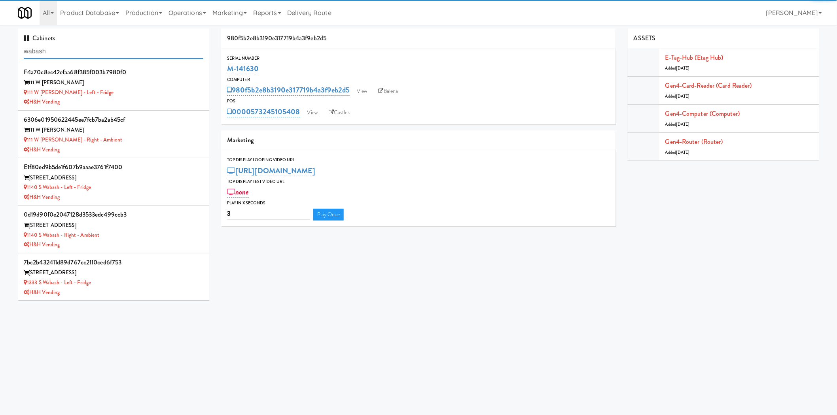
type input "wabash"
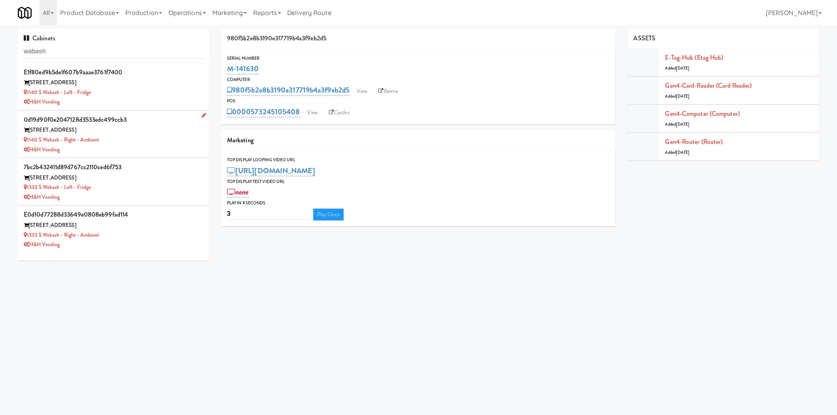
click at [144, 151] on div "H&H Vending" at bounding box center [113, 150] width 179 height 10
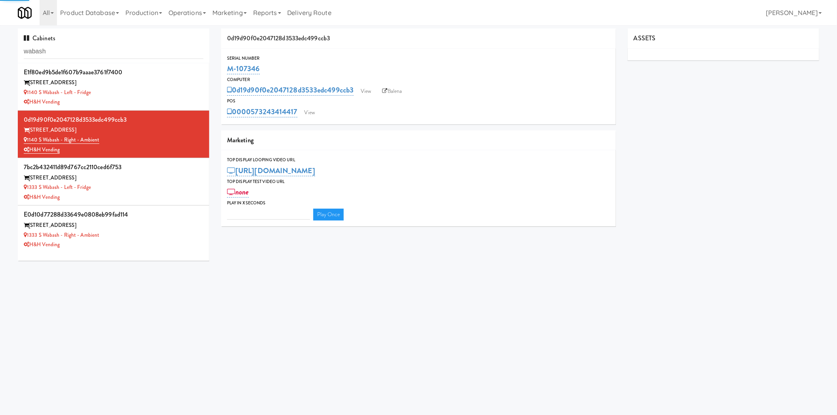
type input "3"
click at [312, 111] on link "View" at bounding box center [309, 113] width 18 height 12
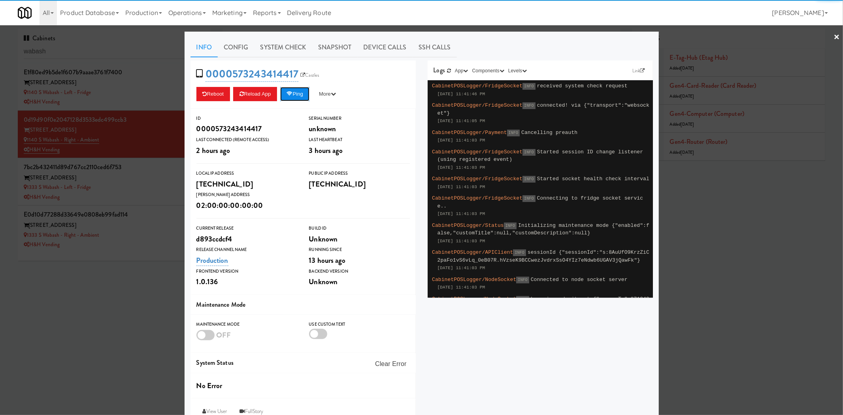
click at [299, 97] on button "Ping" at bounding box center [294, 94] width 29 height 14
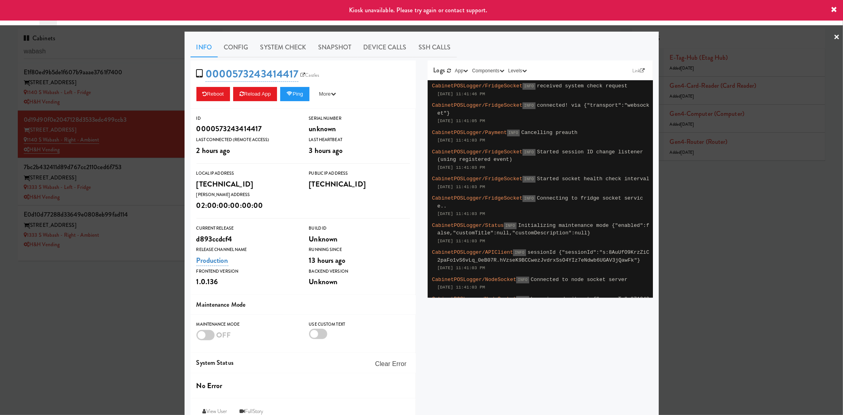
drag, startPoint x: 145, startPoint y: 294, endPoint x: 260, endPoint y: 202, distance: 147.1
click at [145, 293] on div at bounding box center [421, 207] width 843 height 415
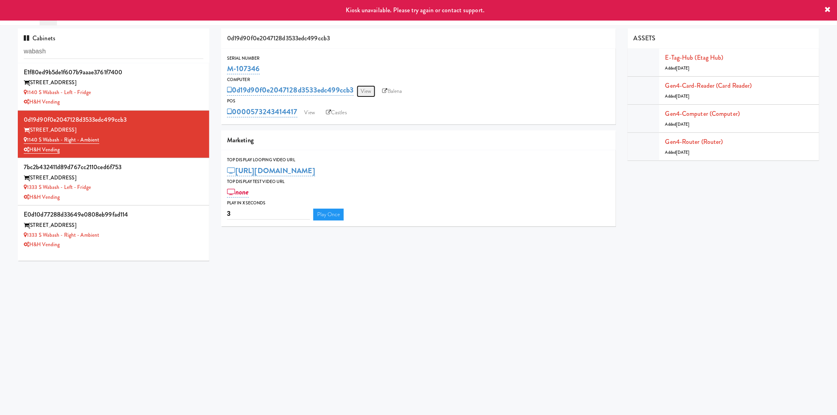
click at [368, 92] on link "View" at bounding box center [366, 91] width 18 height 12
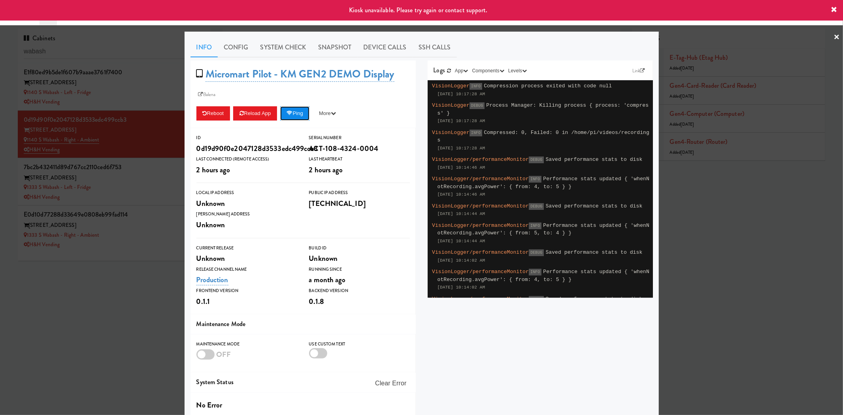
click at [297, 107] on button "Ping" at bounding box center [294, 113] width 29 height 14
click at [298, 114] on button "Ping" at bounding box center [294, 113] width 29 height 14
click at [122, 301] on div at bounding box center [421, 207] width 843 height 415
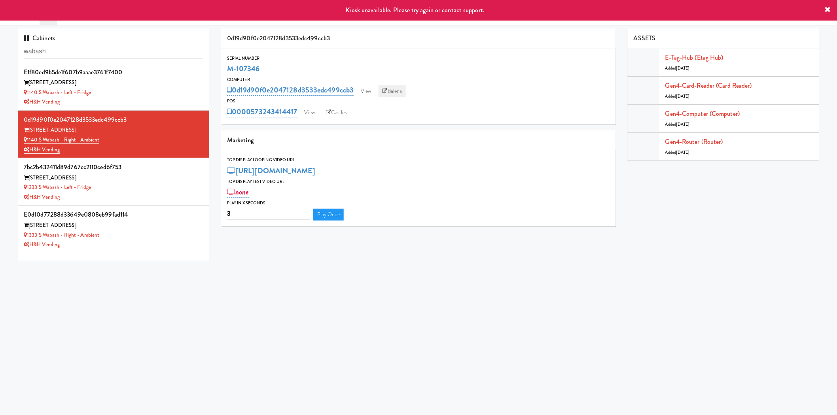
click at [397, 87] on link "Balena" at bounding box center [392, 91] width 28 height 12
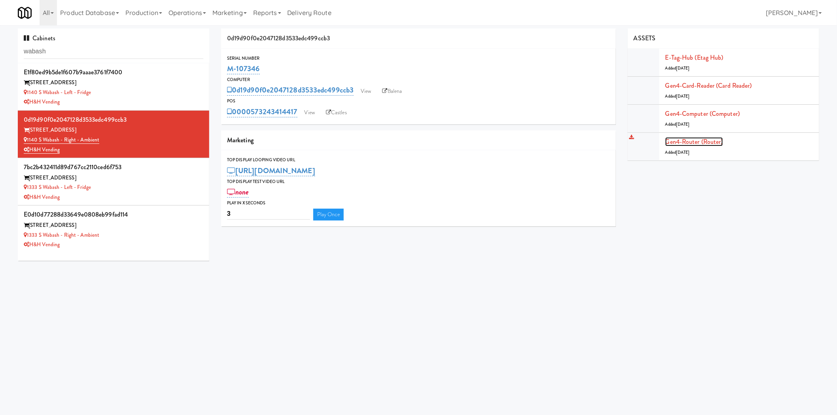
click at [714, 141] on link "Gen4-router (Router)" at bounding box center [694, 141] width 58 height 9
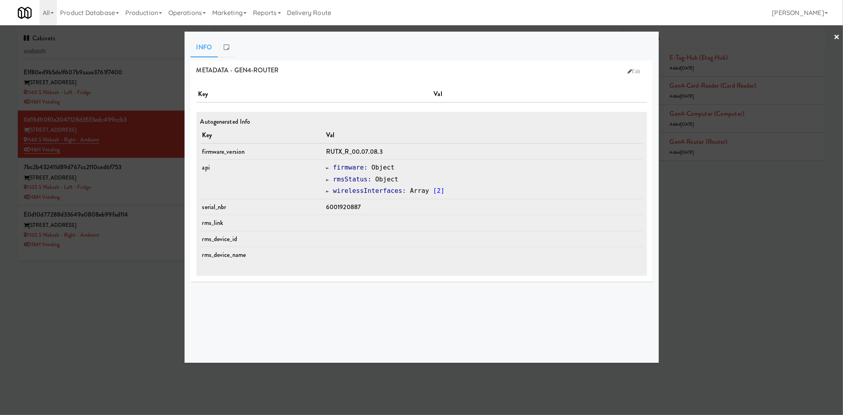
click at [693, 113] on div at bounding box center [421, 207] width 843 height 415
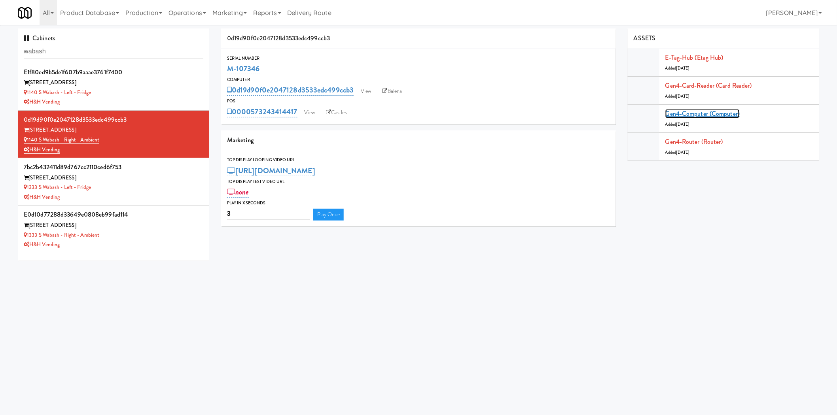
click at [693, 113] on link "Gen4-computer (Computer)" at bounding box center [702, 113] width 74 height 9
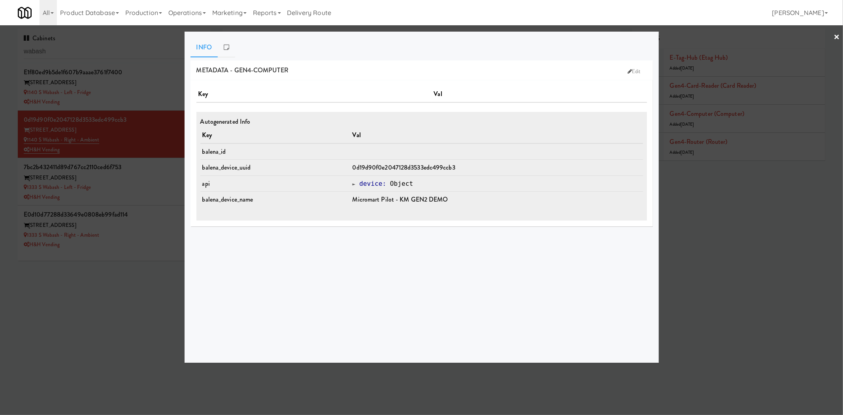
drag, startPoint x: 732, startPoint y: 165, endPoint x: 720, endPoint y: 139, distance: 28.5
click at [732, 164] on div at bounding box center [421, 207] width 843 height 415
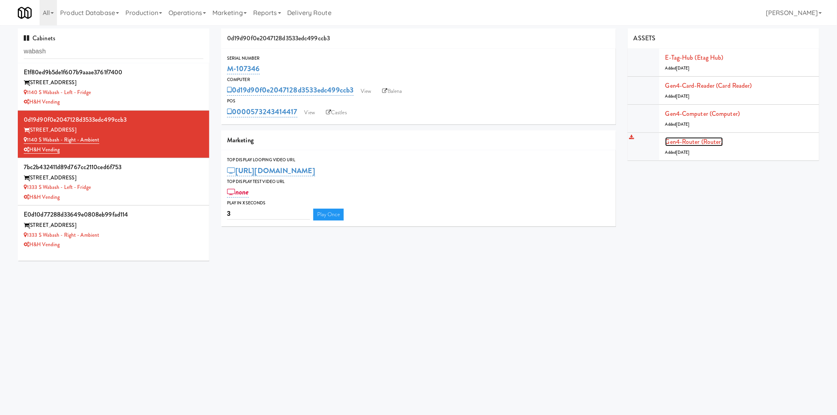
click at [717, 137] on link "Gen4-router (Router)" at bounding box center [694, 141] width 58 height 9
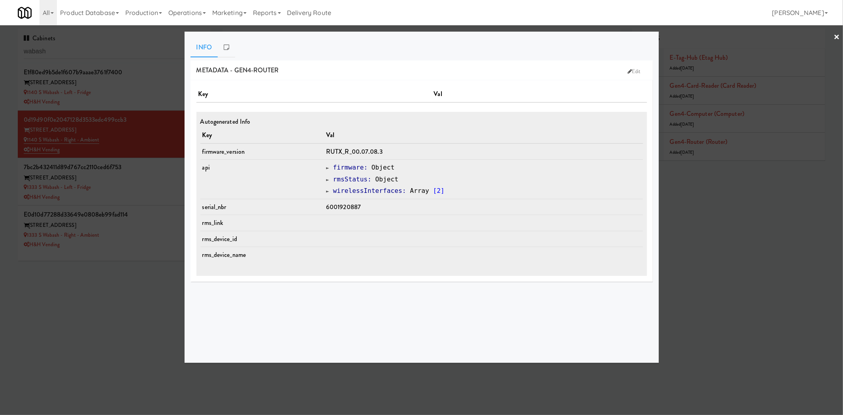
click at [359, 202] on span "6001920887" at bounding box center [343, 206] width 35 height 9
copy span "6001920887"
click at [131, 313] on div at bounding box center [421, 207] width 843 height 415
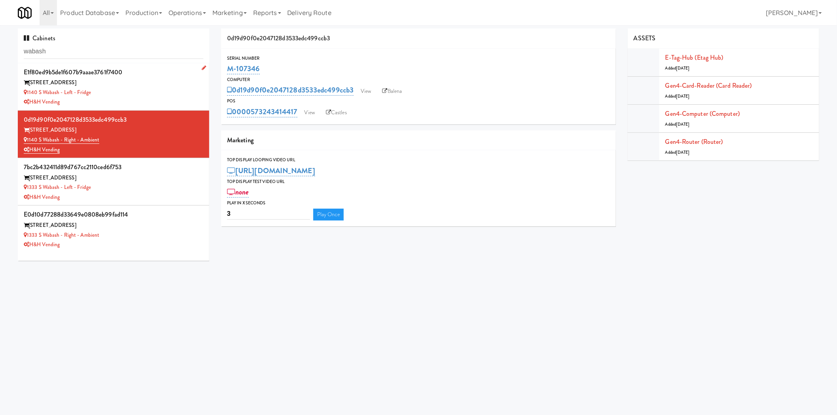
click at [159, 96] on div "1140 S Wabash - Left - Fridge" at bounding box center [113, 93] width 179 height 10
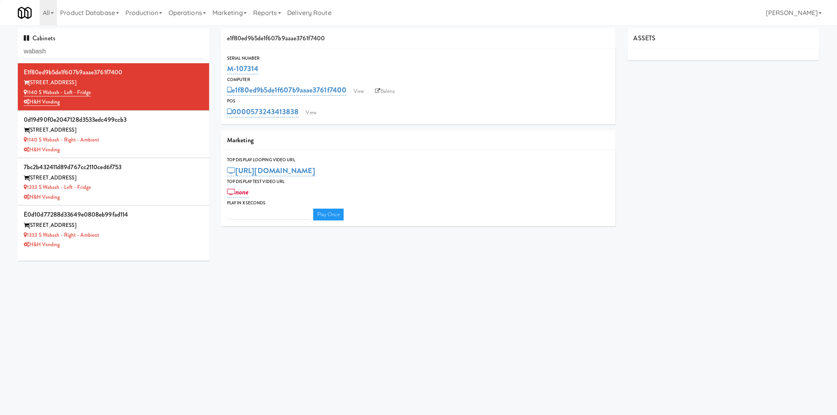
type input "3"
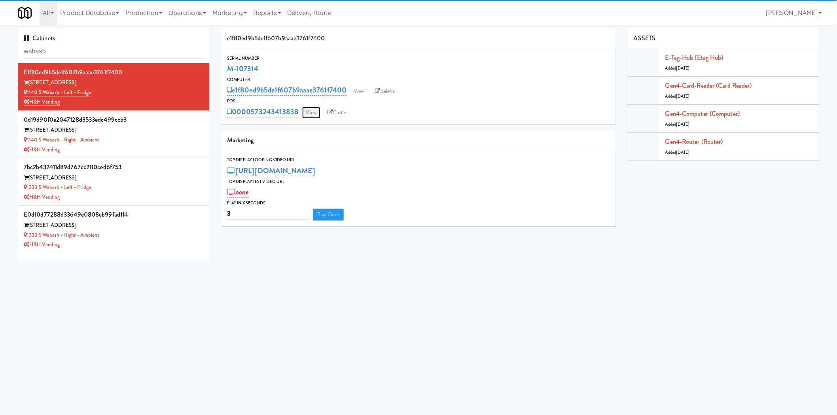
click at [314, 111] on link "View" at bounding box center [311, 113] width 18 height 12
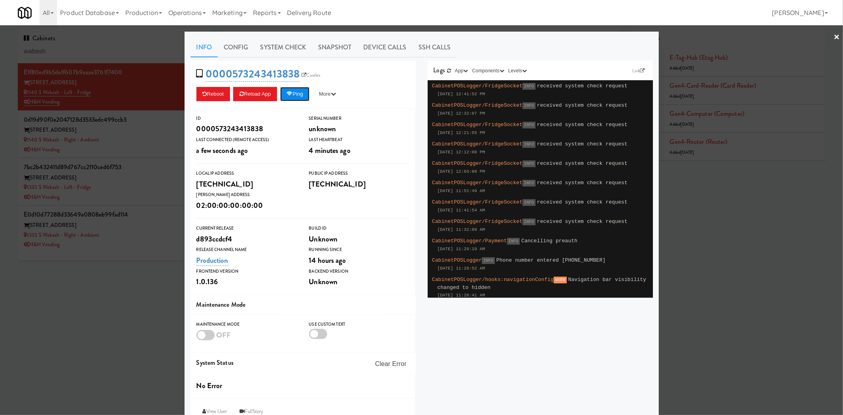
click at [297, 99] on button "Ping" at bounding box center [294, 94] width 29 height 14
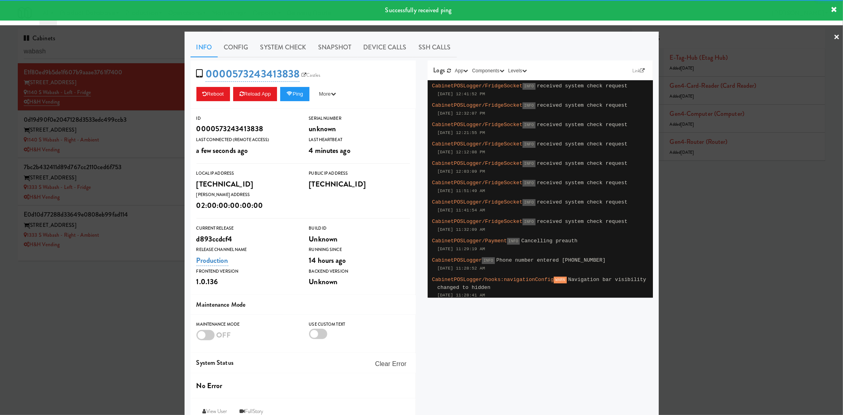
drag, startPoint x: 122, startPoint y: 306, endPoint x: 125, endPoint y: 289, distance: 17.6
click at [123, 298] on div at bounding box center [421, 207] width 843 height 415
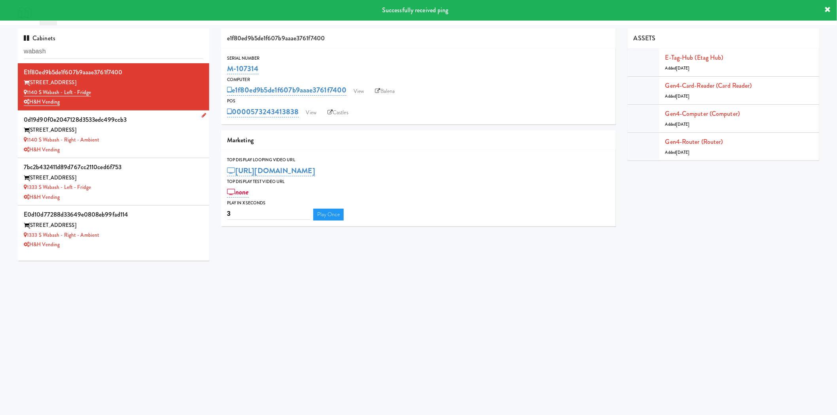
click at [157, 123] on div "0d19d90f0e2047128d3533edc499ccb3" at bounding box center [113, 120] width 179 height 12
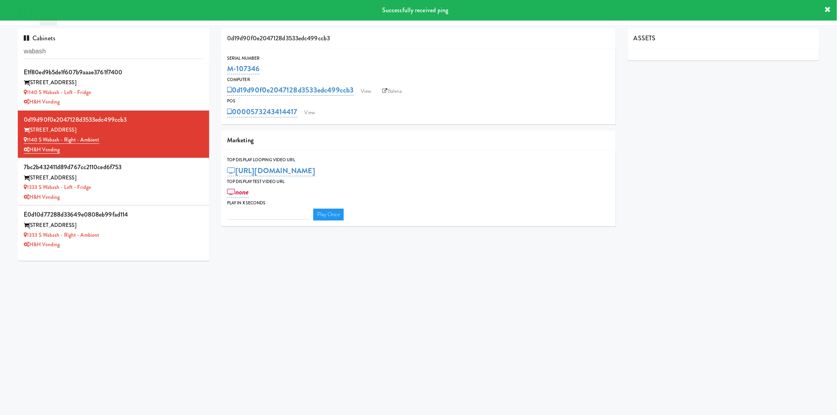
type input "3"
drag, startPoint x: 282, startPoint y: 68, endPoint x: 217, endPoint y: 67, distance: 64.4
click at [217, 67] on div "0d19d90f0e2047128d3533edc499ccb3 Serial Number M-107346 Computer 0d19d90f0e2047…" at bounding box center [418, 130] width 406 height 204
copy link "M-107346"
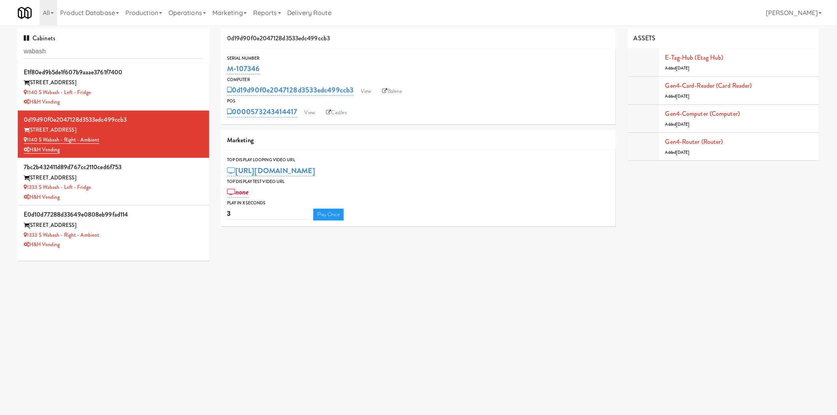
drag, startPoint x: 415, startPoint y: 286, endPoint x: 427, endPoint y: 336, distance: 51.1
click at [415, 286] on body "Okay Okay Select date: previous 2025-Aug next Su Mo Tu We Th Fr Sa 27 28 29 30 …" at bounding box center [418, 232] width 837 height 415
drag, startPoint x: 359, startPoint y: 301, endPoint x: 353, endPoint y: 277, distance: 25.1
click at [359, 301] on body "Okay Okay Select date: previous 2025-Aug next Su Mo Tu We Th Fr Sa 27 28 29 30 …" at bounding box center [418, 232] width 837 height 415
click at [105, 43] on div "Cabinets wabash" at bounding box center [113, 45] width 191 height 35
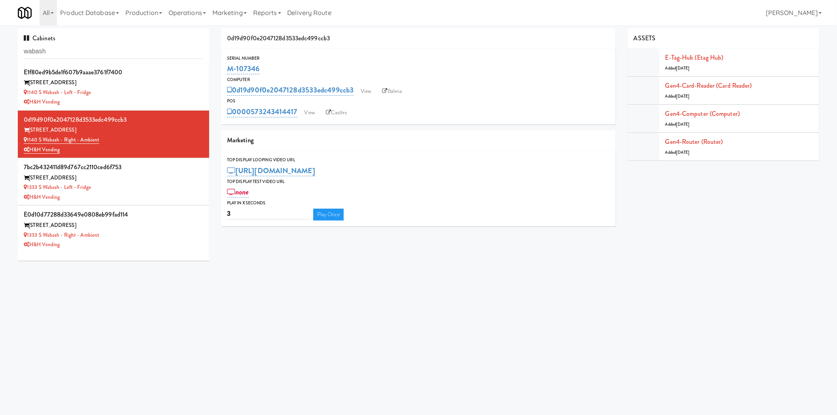
click at [105, 43] on div "Cabinets wabash" at bounding box center [113, 45] width 191 height 35
click at [102, 51] on input "wabash" at bounding box center [113, 51] width 179 height 15
paste input "[GEOGRAPHIC_DATA] Apartments"
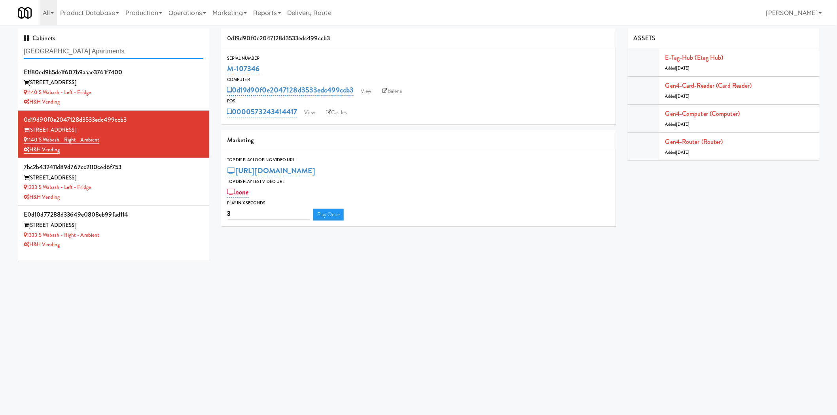
type input "[GEOGRAPHIC_DATA] Apartments"
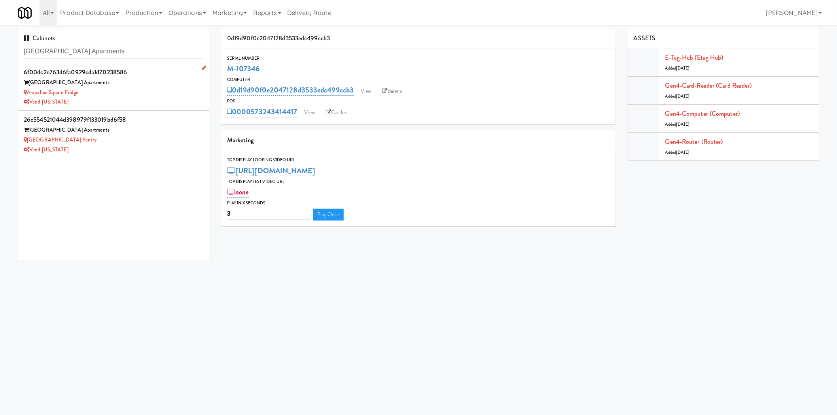
click at [129, 101] on div "Vend [US_STATE]" at bounding box center [113, 102] width 179 height 10
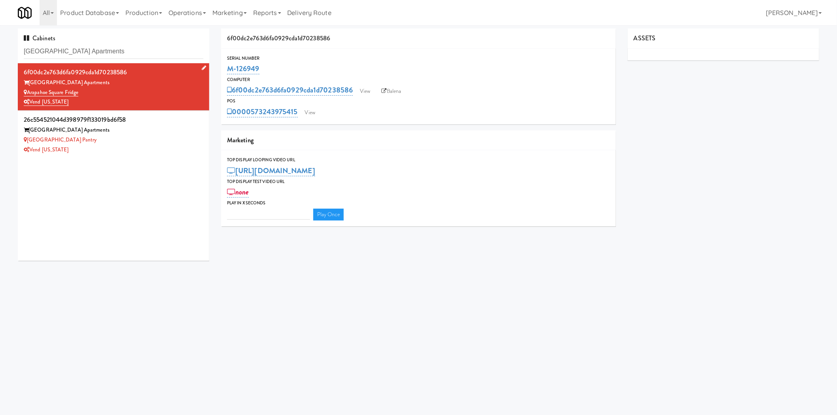
type input "3"
click at [369, 88] on link "View" at bounding box center [365, 91] width 18 height 12
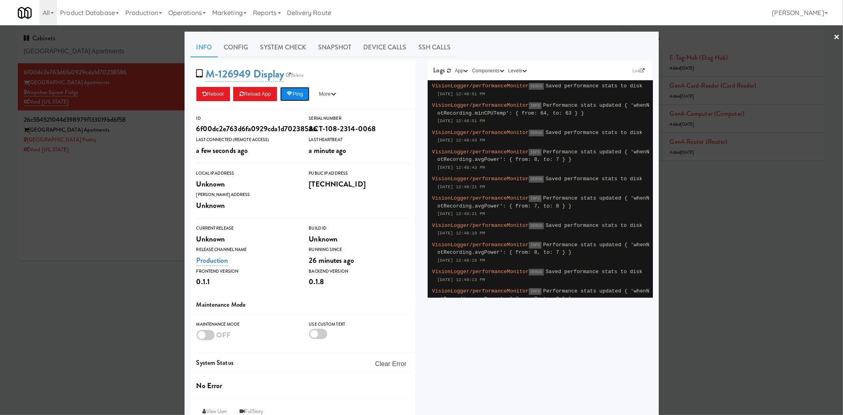
click at [295, 95] on button "Ping" at bounding box center [294, 94] width 29 height 14
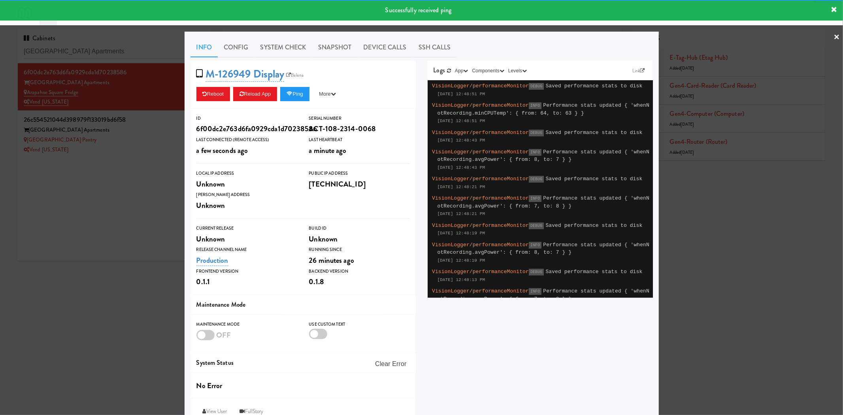
click at [162, 236] on div at bounding box center [421, 207] width 843 height 415
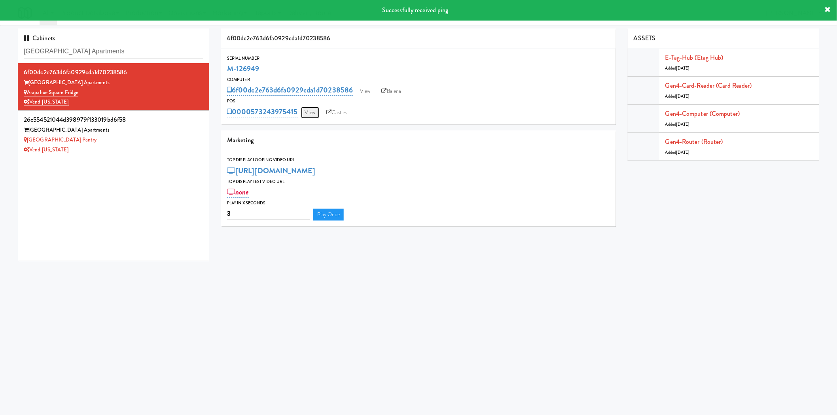
click at [316, 107] on link "View" at bounding box center [310, 113] width 18 height 12
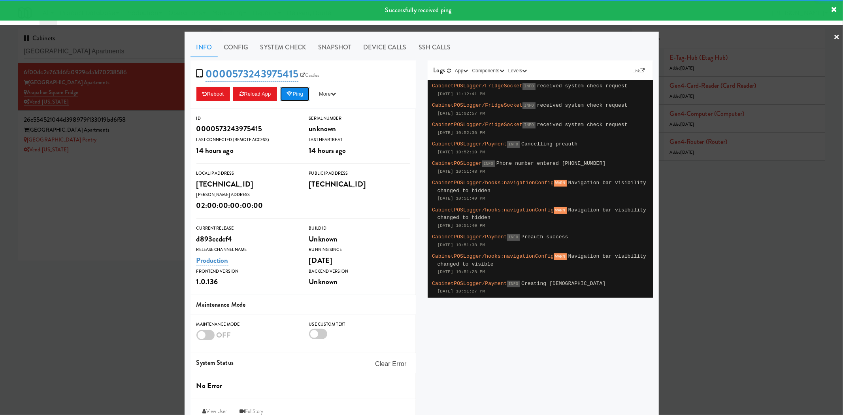
click at [293, 94] on button "Ping" at bounding box center [294, 94] width 29 height 14
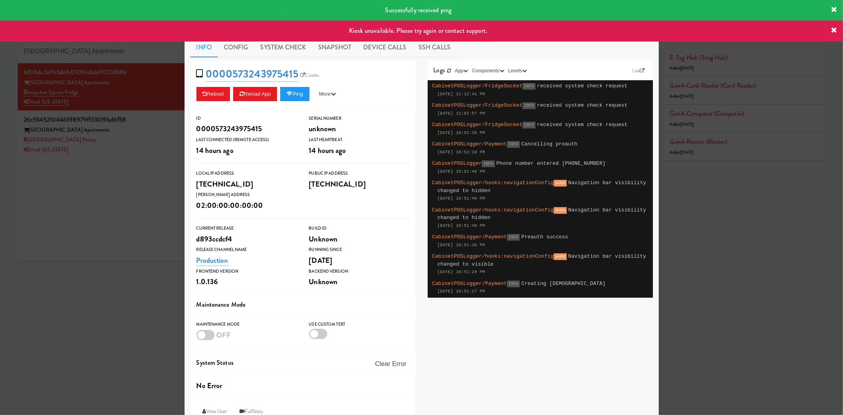
drag, startPoint x: 79, startPoint y: 275, endPoint x: 329, endPoint y: 172, distance: 269.3
click at [80, 275] on div at bounding box center [421, 207] width 843 height 415
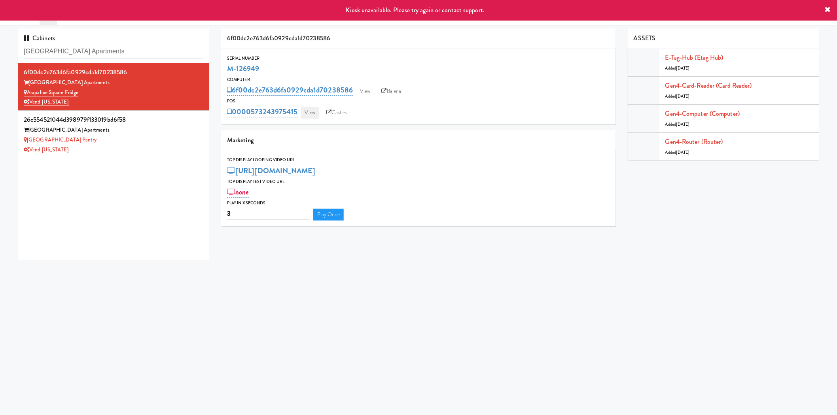
drag, startPoint x: 235, startPoint y: 104, endPoint x: 302, endPoint y: 107, distance: 66.5
click at [299, 108] on div "POS 0000573243975415 View Castles" at bounding box center [418, 107] width 395 height 21
copy div "0000573243975415"
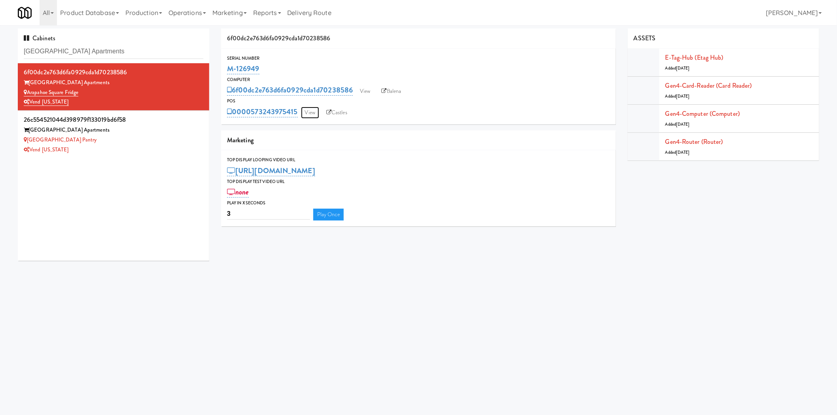
click at [310, 114] on link "View" at bounding box center [310, 113] width 18 height 12
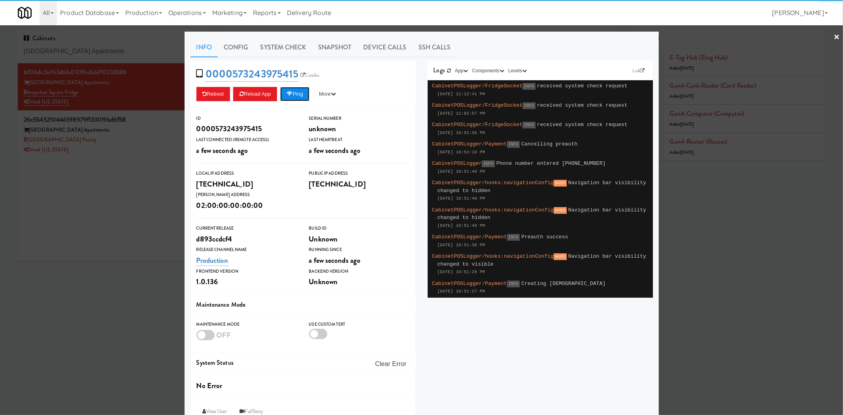
click at [306, 91] on button "Ping" at bounding box center [294, 94] width 29 height 14
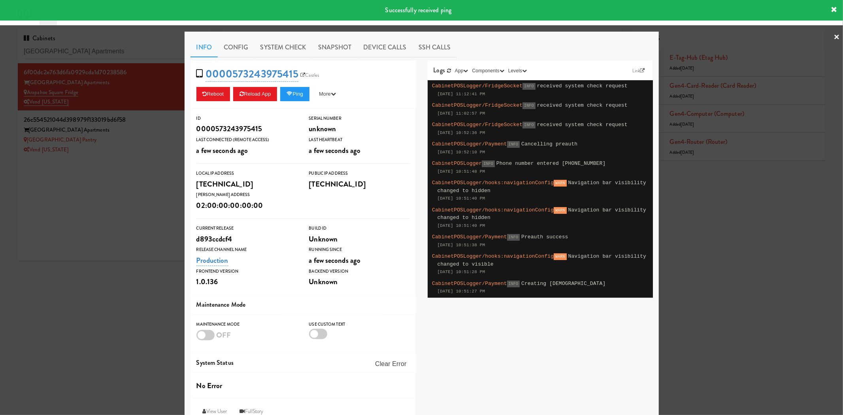
drag, startPoint x: 55, startPoint y: 285, endPoint x: 198, endPoint y: 246, distance: 147.6
click at [55, 285] on div at bounding box center [421, 207] width 843 height 415
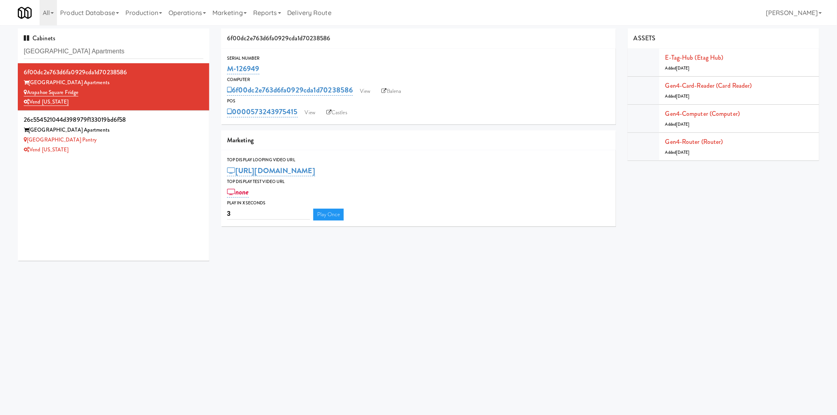
click at [153, 42] on div "Cabinets [GEOGRAPHIC_DATA] Apartments" at bounding box center [113, 45] width 191 height 35
click at [147, 55] on input "[GEOGRAPHIC_DATA] Apartments" at bounding box center [113, 51] width 179 height 15
click at [147, 53] on input "[GEOGRAPHIC_DATA] Apartments" at bounding box center [113, 51] width 179 height 15
paste input "PCU, APCU - Pantry - Left"
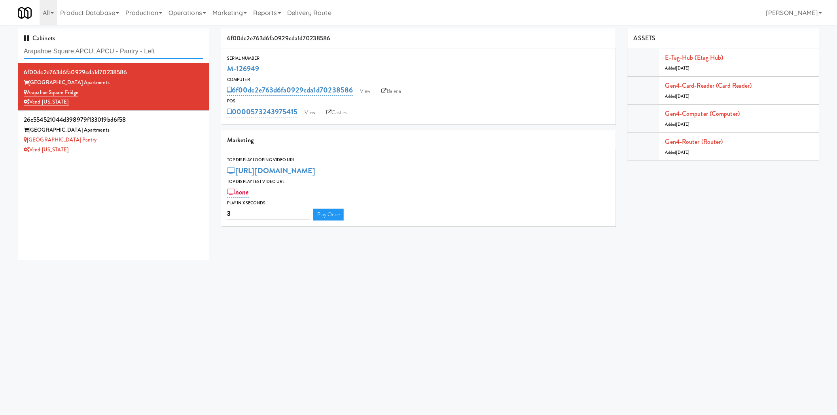
paste input "text"
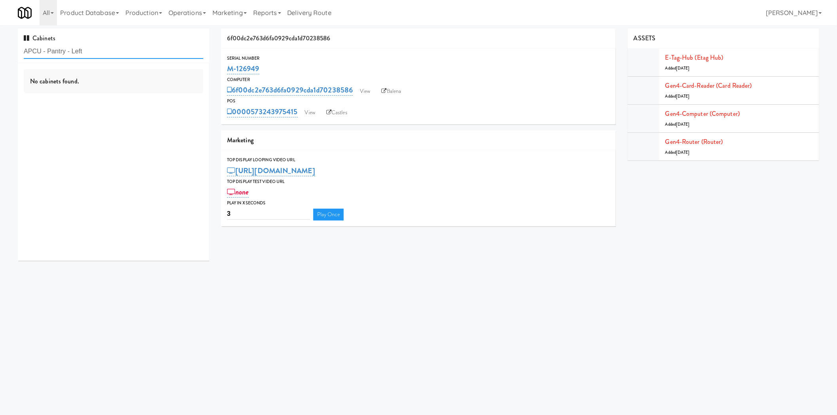
type input "APCU - Pantry - Left"
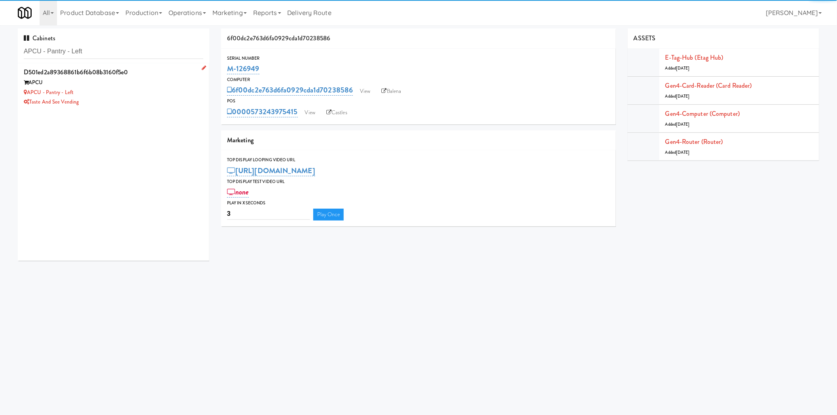
click at [159, 88] on div "APCU - Pantry - Left" at bounding box center [113, 93] width 179 height 10
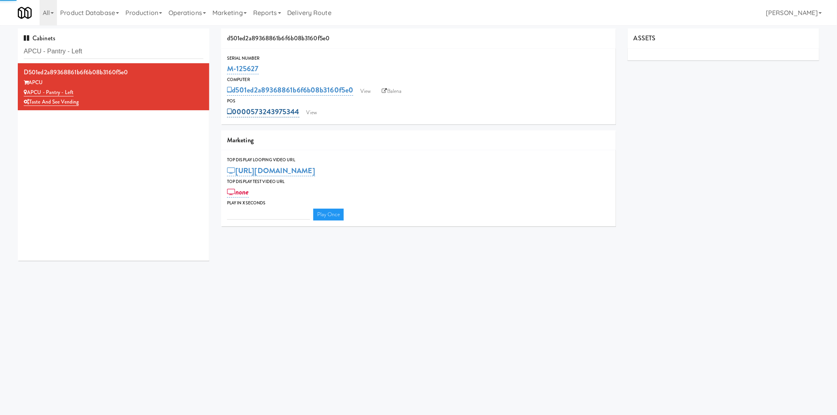
type input "3"
drag, startPoint x: 244, startPoint y: 103, endPoint x: 374, endPoint y: 53, distance: 139.4
click at [299, 108] on div "POS 0000573243975344 View Castles" at bounding box center [418, 107] width 395 height 21
copy div "0000573243975344"
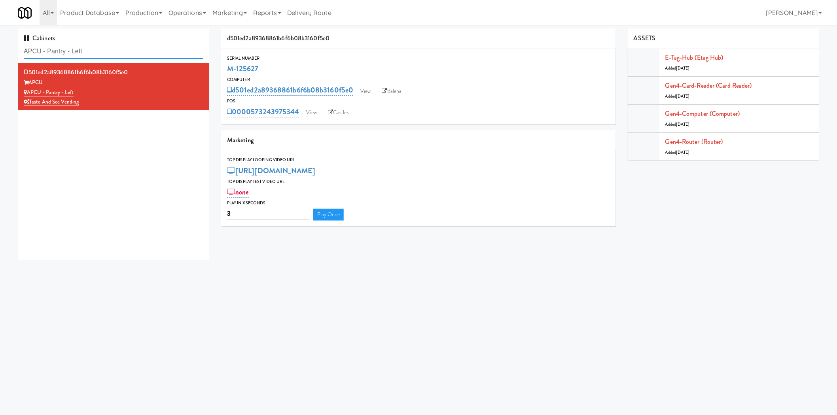
click at [115, 45] on input "APCU - Pantry - Left" at bounding box center [113, 51] width 179 height 15
paste input "The Retreat, The Retrea"
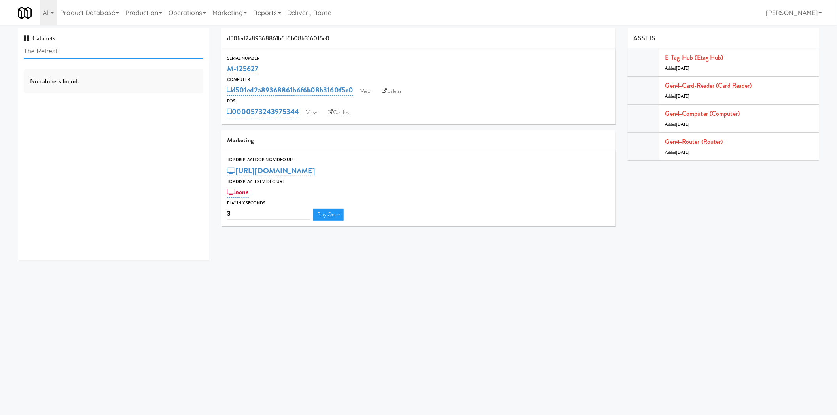
type input "The Retreat"
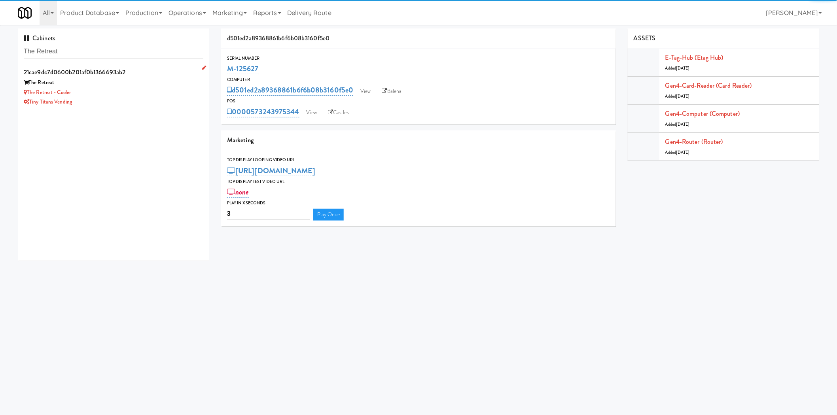
click at [139, 102] on div "Tiny Titans Vending" at bounding box center [113, 102] width 179 height 10
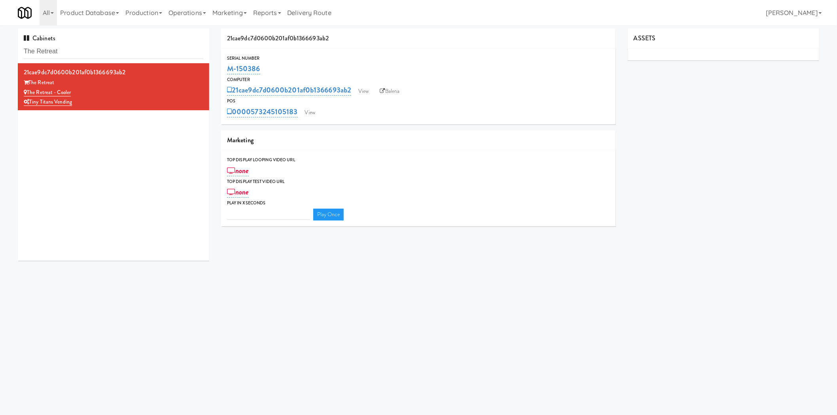
type input "3"
drag, startPoint x: 247, startPoint y: 100, endPoint x: 514, endPoint y: 8, distance: 281.9
click at [297, 109] on div "POS 0000573245105183 View Castles" at bounding box center [418, 107] width 395 height 21
copy div "0000573245105183"
click at [312, 110] on link "View" at bounding box center [310, 113] width 18 height 12
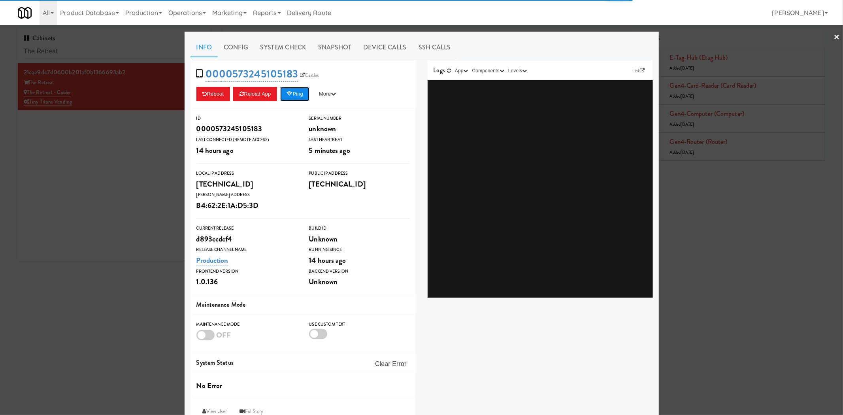
click at [290, 92] on icon at bounding box center [290, 93] width 6 height 5
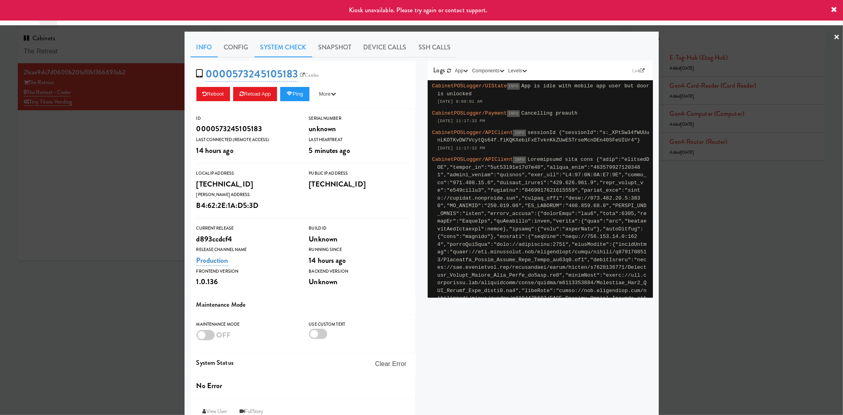
drag, startPoint x: 286, startPoint y: 49, endPoint x: 289, endPoint y: 53, distance: 4.6
click at [287, 49] on link "System Check" at bounding box center [284, 48] width 58 height 20
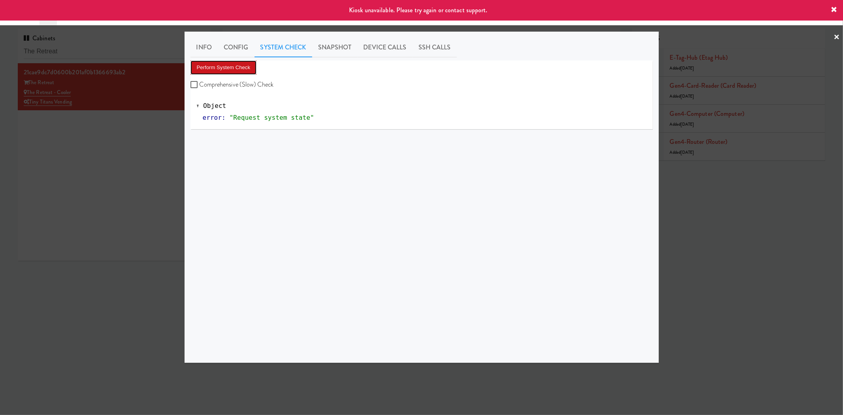
drag, startPoint x: 236, startPoint y: 69, endPoint x: 232, endPoint y: 75, distance: 7.1
click at [237, 69] on button "Perform System Check" at bounding box center [224, 67] width 66 height 14
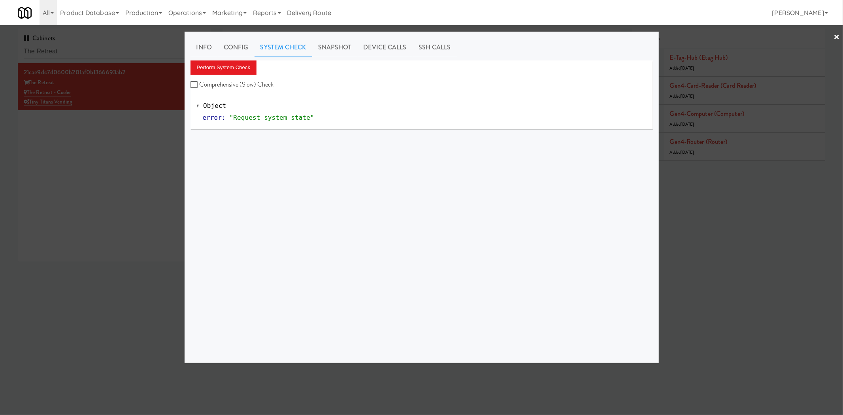
click at [97, 50] on div at bounding box center [421, 207] width 843 height 415
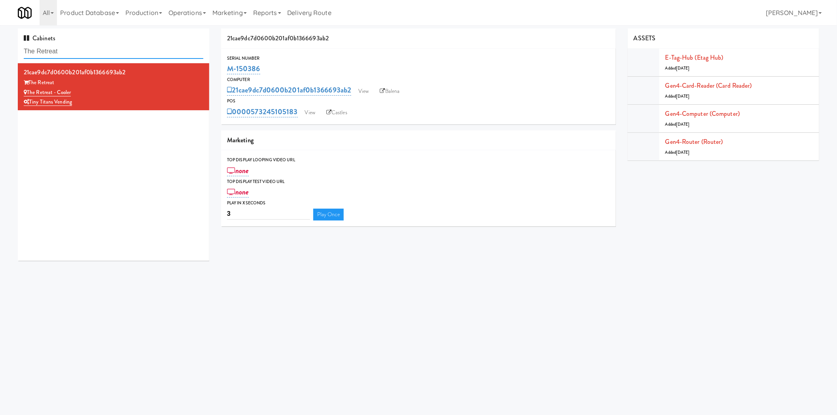
click at [97, 51] on input "The Retreat" at bounding box center [113, 51] width 179 height 15
click at [97, 49] on input "The Retreat" at bounding box center [113, 51] width 179 height 15
paste input "[GEOGRAPHIC_DATA] - [GEOGRAPHIC_DATA]"
paste input "text"
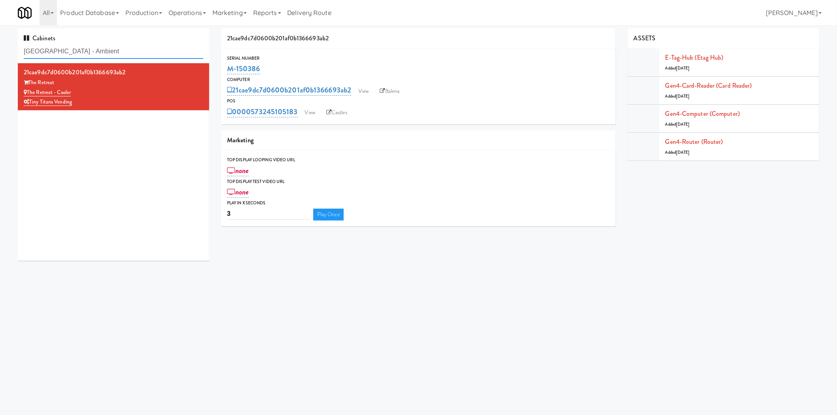
type input "[GEOGRAPHIC_DATA] - Ambient"
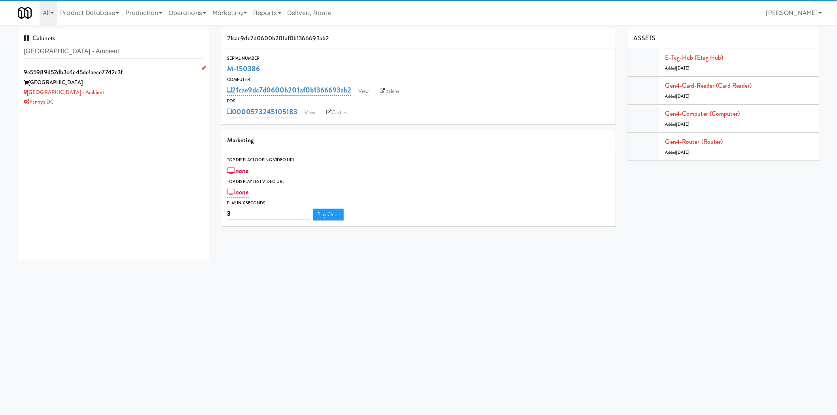
click at [139, 97] on div "[GEOGRAPHIC_DATA] - Ambient" at bounding box center [113, 93] width 179 height 10
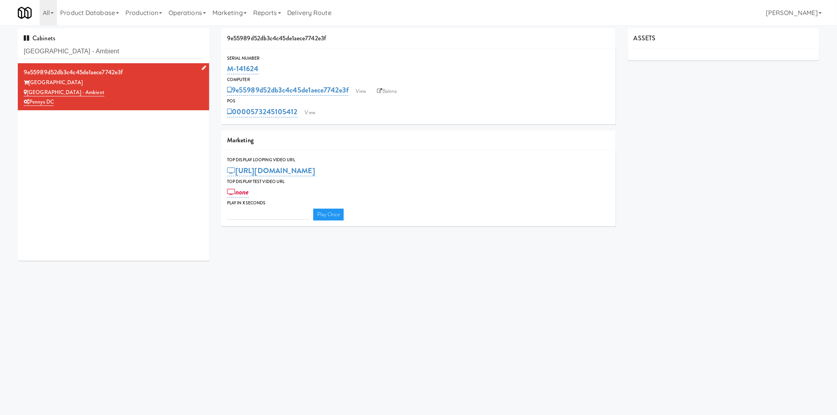
type input "3"
click at [311, 114] on link "View" at bounding box center [310, 113] width 18 height 12
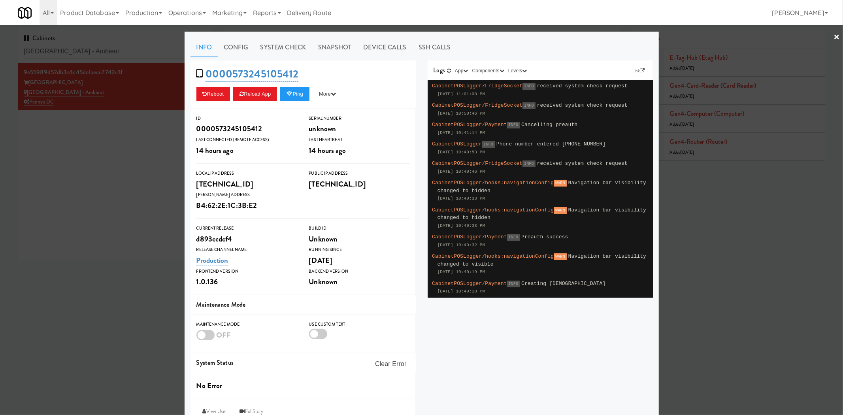
drag, startPoint x: 158, startPoint y: 172, endPoint x: 176, endPoint y: 156, distance: 23.8
click at [158, 172] on div at bounding box center [421, 207] width 843 height 415
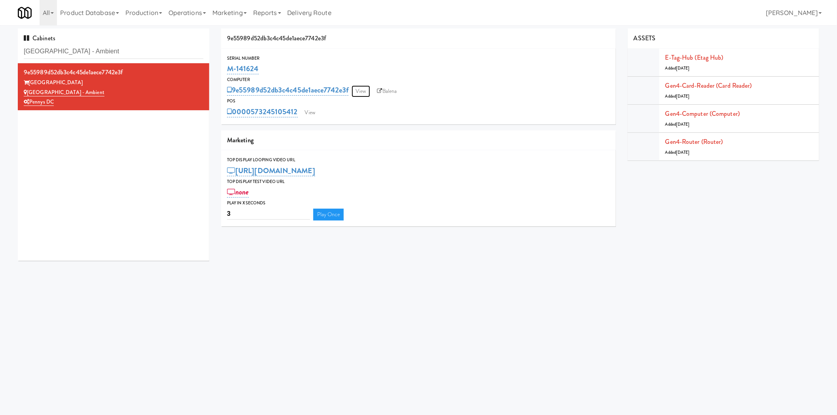
drag, startPoint x: 359, startPoint y: 91, endPoint x: 350, endPoint y: 87, distance: 9.2
click at [359, 91] on link "View" at bounding box center [360, 91] width 18 height 12
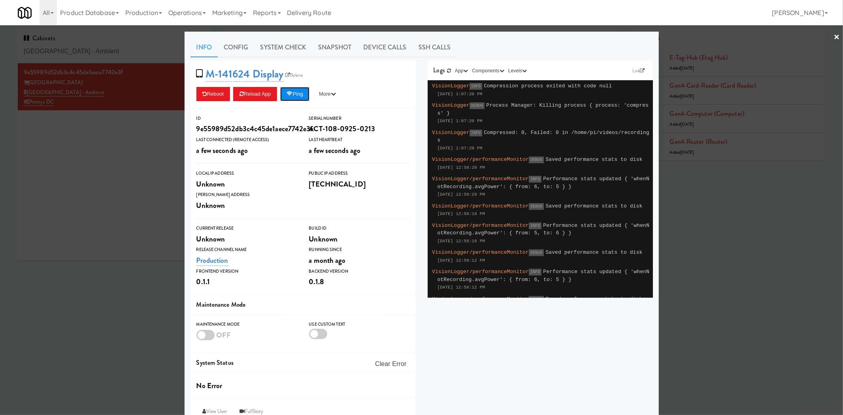
click at [303, 93] on button "Ping" at bounding box center [294, 94] width 29 height 14
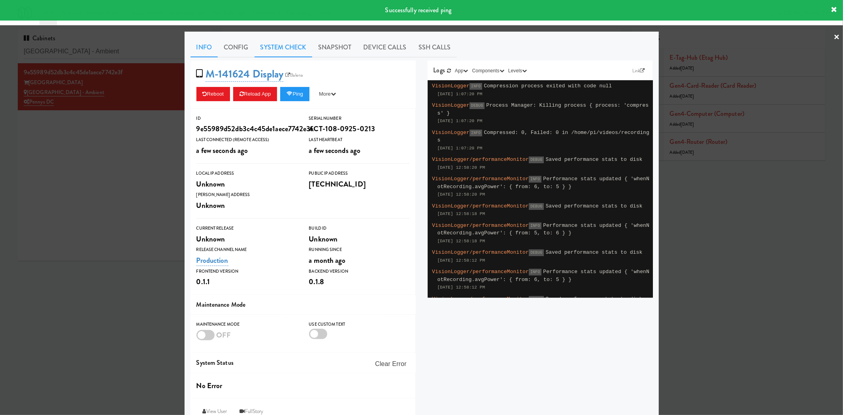
click at [285, 53] on link "System Check" at bounding box center [284, 48] width 58 height 20
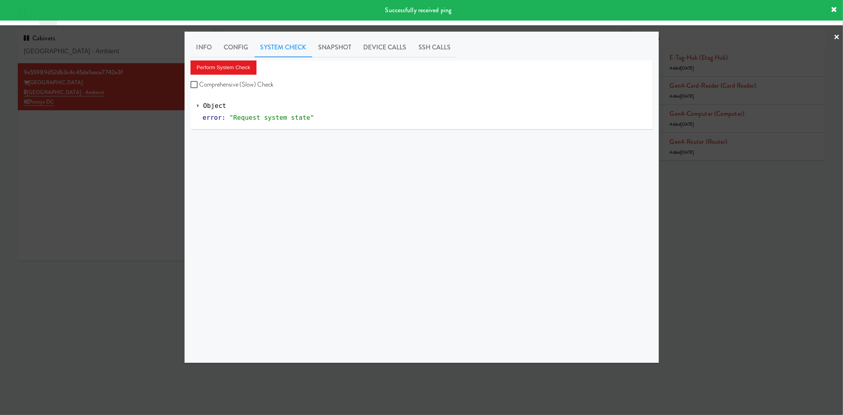
click at [229, 76] on div "Perform System Check Comprehensive (Slow) Check" at bounding box center [422, 75] width 463 height 30
click at [231, 70] on button "Perform System Check" at bounding box center [224, 67] width 66 height 14
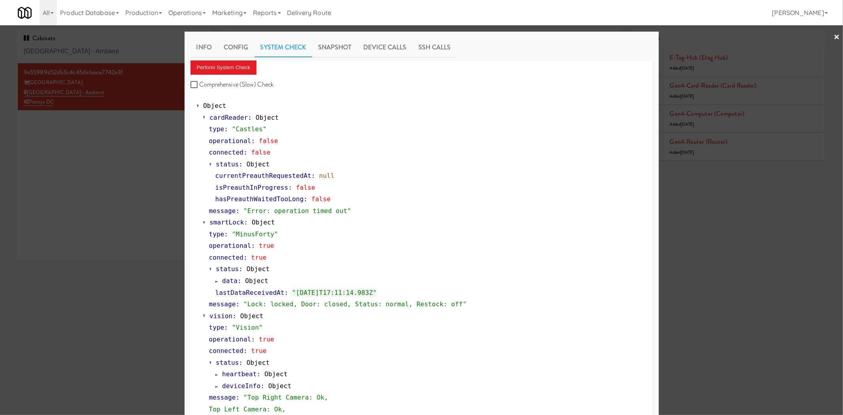
click at [132, 236] on div at bounding box center [421, 207] width 843 height 415
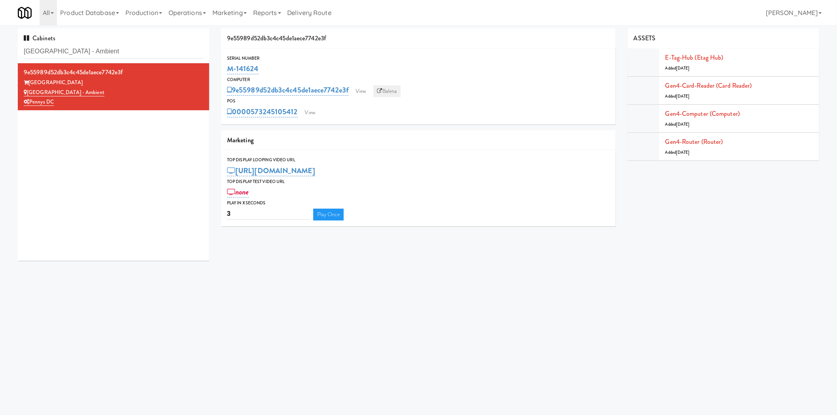
click at [386, 91] on link "Balena" at bounding box center [387, 91] width 28 height 12
click at [361, 87] on link "View" at bounding box center [360, 91] width 18 height 12
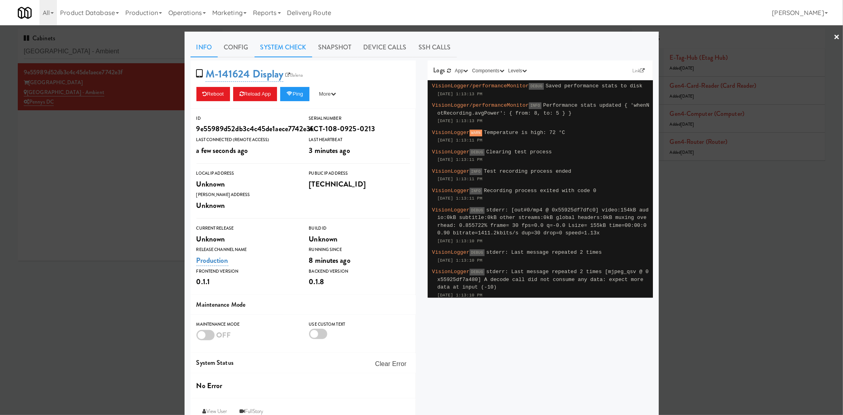
click at [279, 47] on link "System Check" at bounding box center [284, 48] width 58 height 20
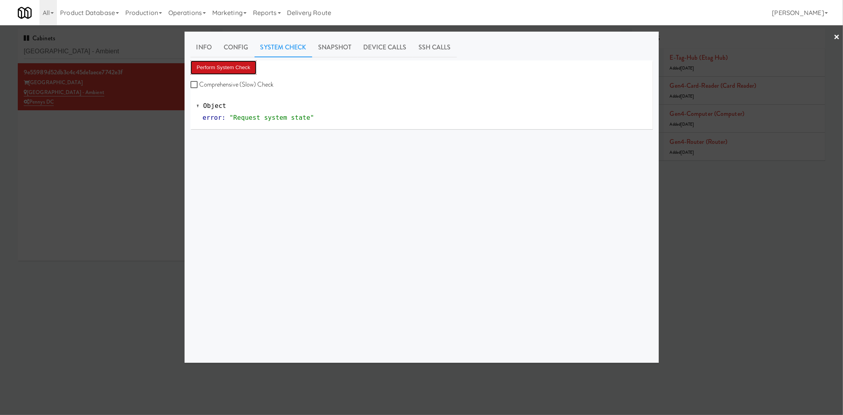
click at [232, 66] on button "Perform System Check" at bounding box center [224, 67] width 66 height 14
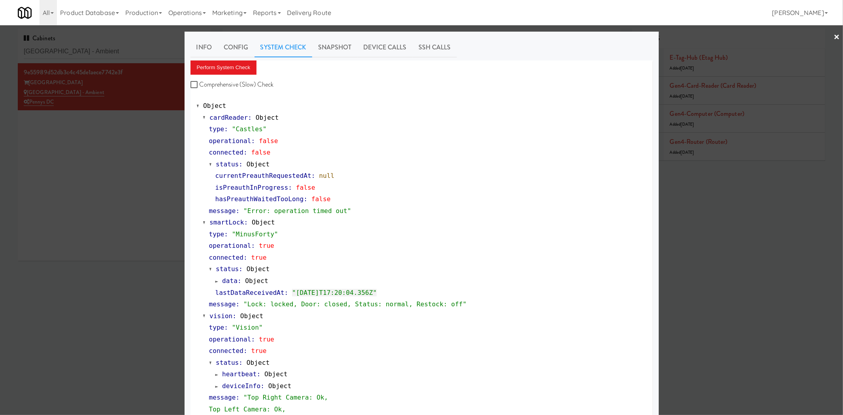
drag, startPoint x: 30, startPoint y: 202, endPoint x: 309, endPoint y: 168, distance: 281.2
click at [30, 202] on div at bounding box center [421, 207] width 843 height 415
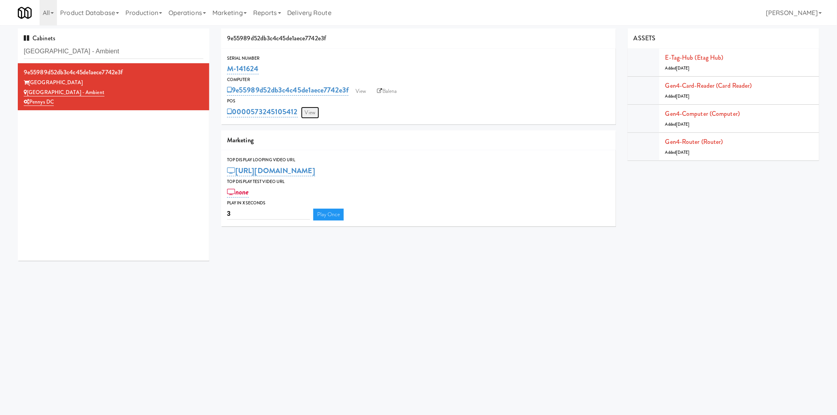
click at [310, 112] on link "View" at bounding box center [310, 113] width 18 height 12
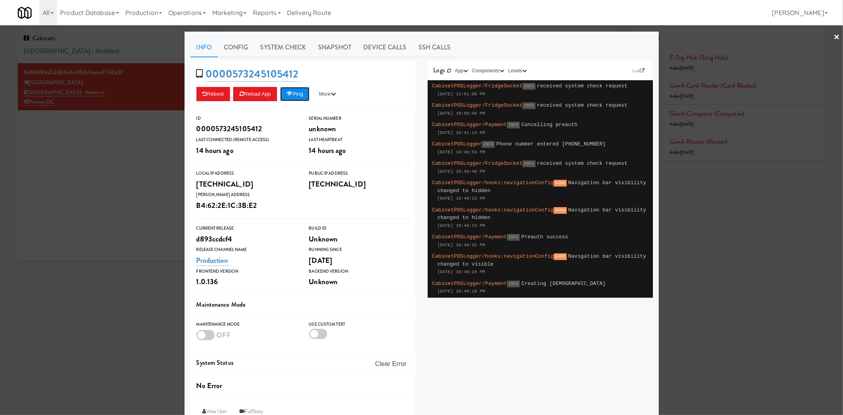
click at [293, 91] on button "Ping" at bounding box center [294, 94] width 29 height 14
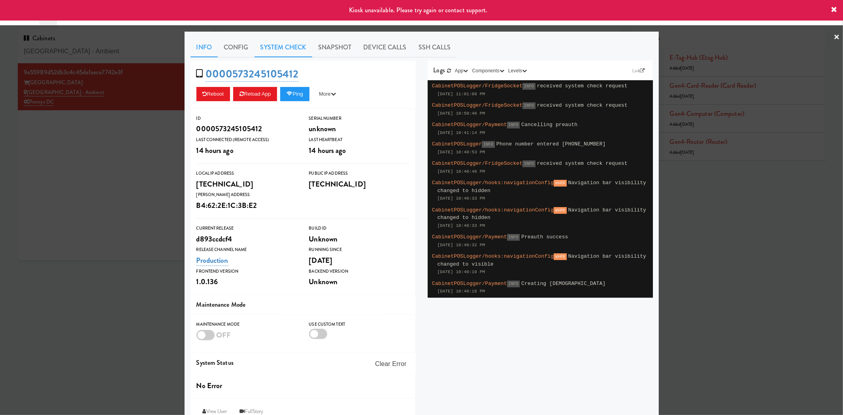
click at [275, 47] on link "System Check" at bounding box center [284, 48] width 58 height 20
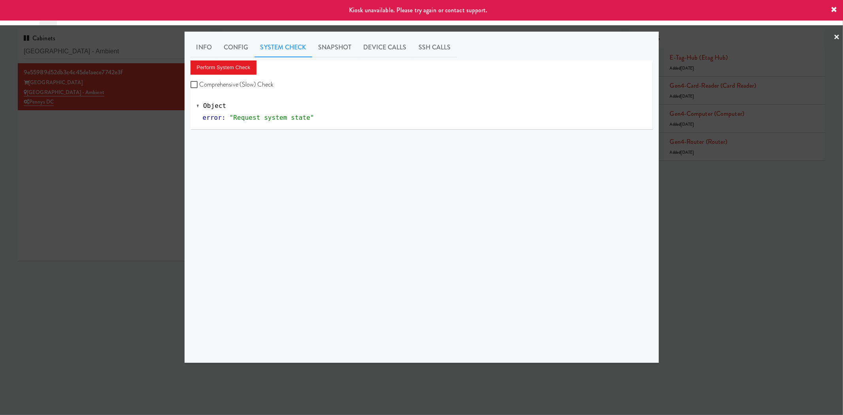
click at [130, 166] on div at bounding box center [421, 207] width 843 height 415
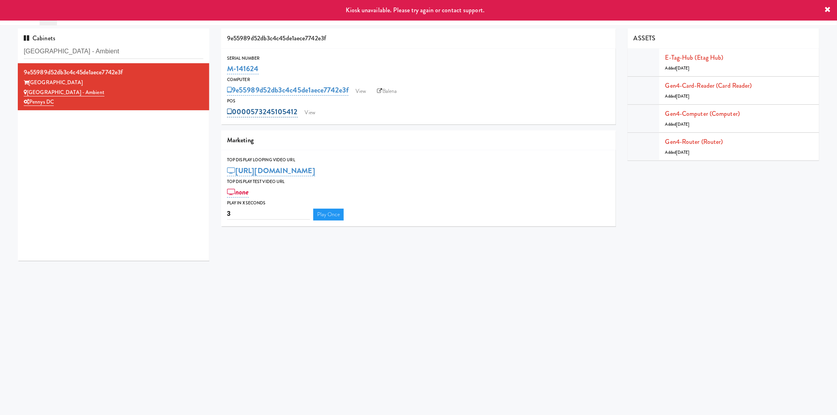
drag, startPoint x: 251, startPoint y: 99, endPoint x: 297, endPoint y: 110, distance: 46.7
click at [297, 110] on div "POS 0000573245105412 View" at bounding box center [418, 107] width 395 height 21
copy div "0000573245105412"
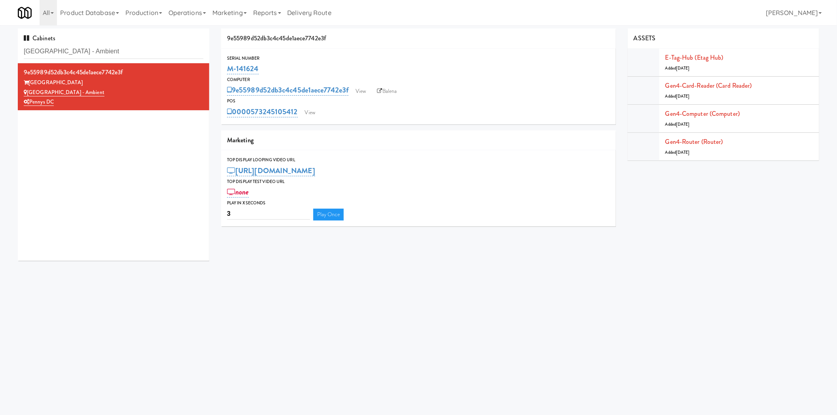
drag, startPoint x: 297, startPoint y: 64, endPoint x: 350, endPoint y: 20, distance: 69.3
click at [221, 70] on div "Serial Number M-141624" at bounding box center [418, 65] width 395 height 21
